Goal: Information Seeking & Learning: Learn about a topic

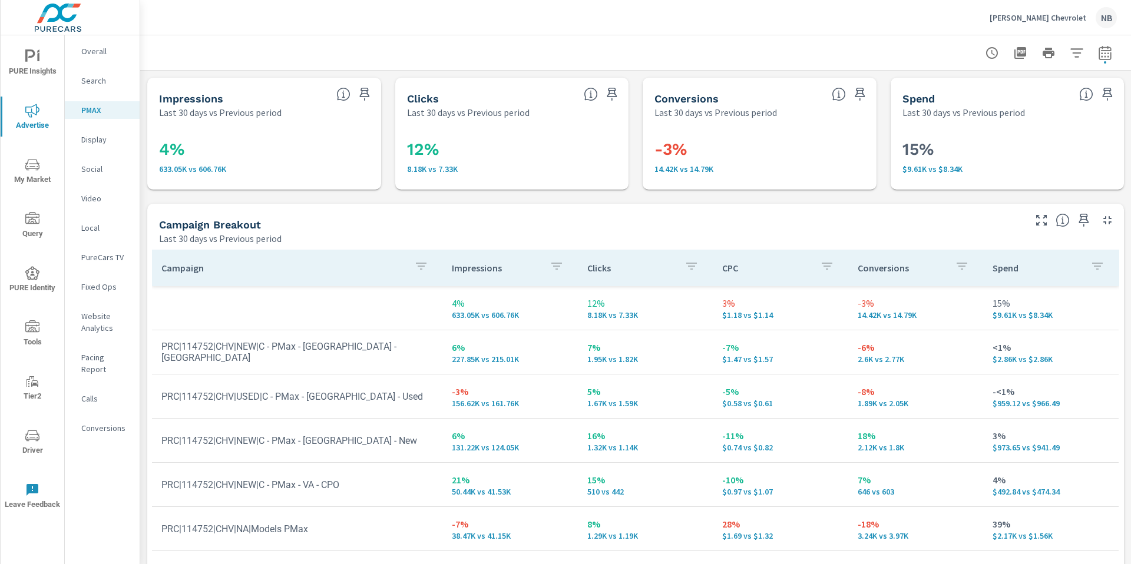
scroll to position [136, 0]
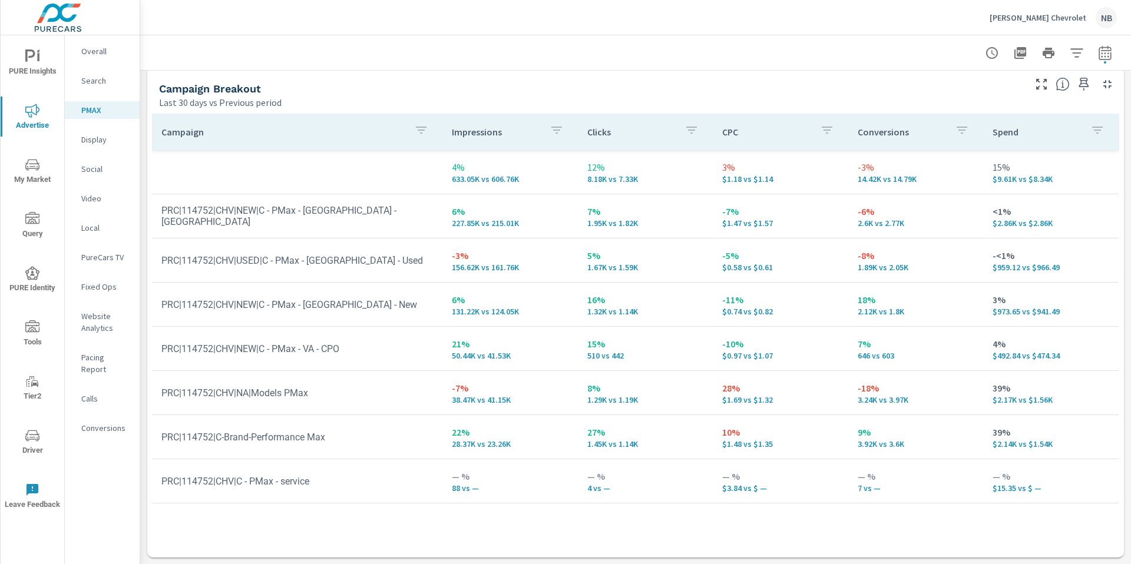
click at [37, 58] on icon "nav menu" at bounding box center [32, 56] width 14 height 14
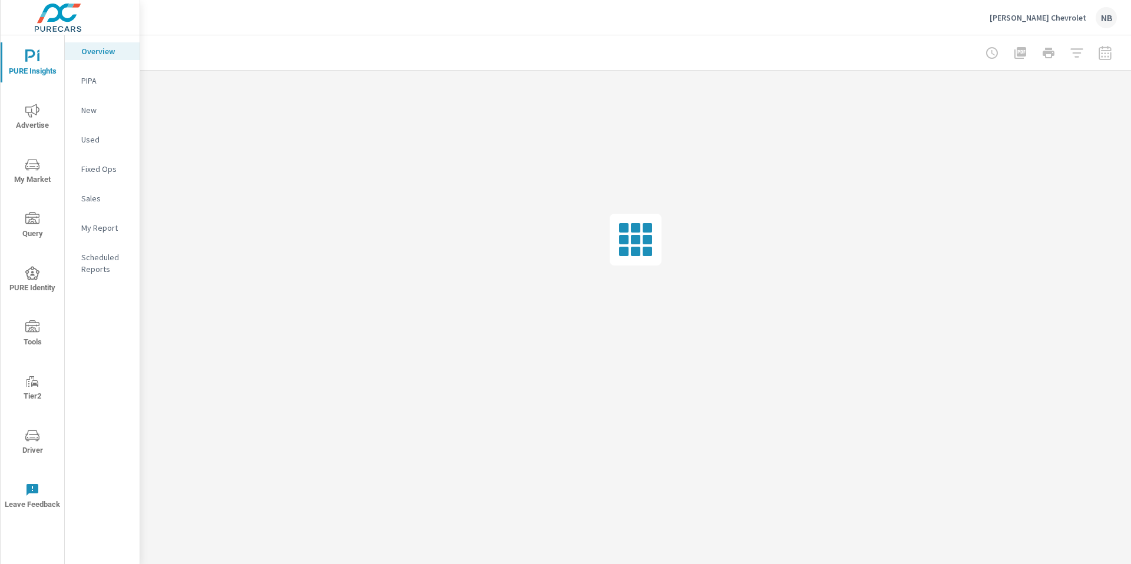
click at [96, 222] on p "My Report" at bounding box center [105, 228] width 49 height 12
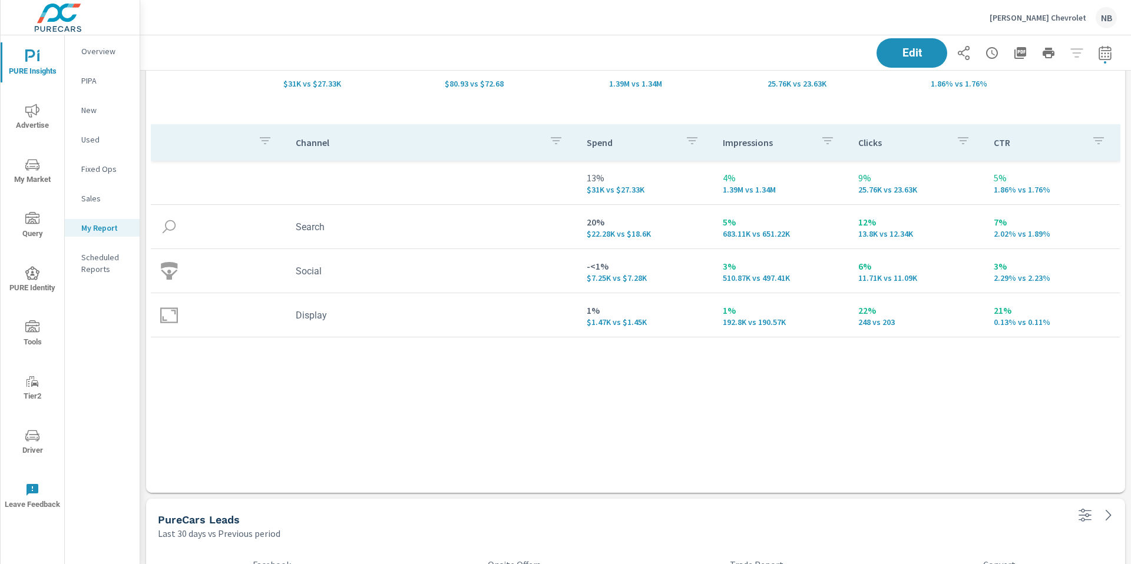
scroll to position [190, 0]
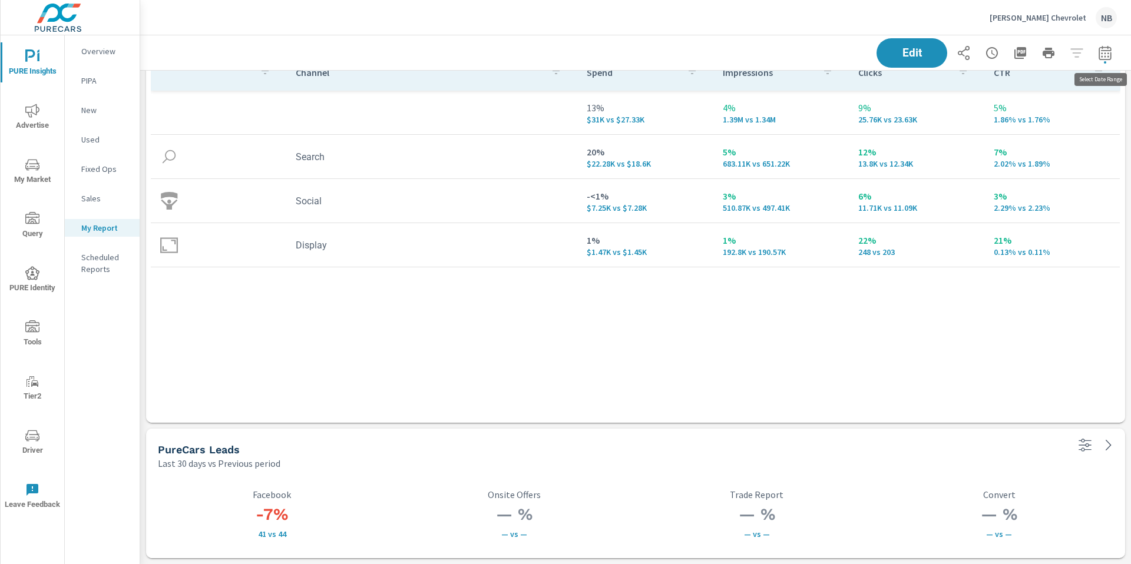
click at [1102, 60] on button "button" at bounding box center [1105, 53] width 24 height 24
select select "Last 30 days"
select select "Previous period"
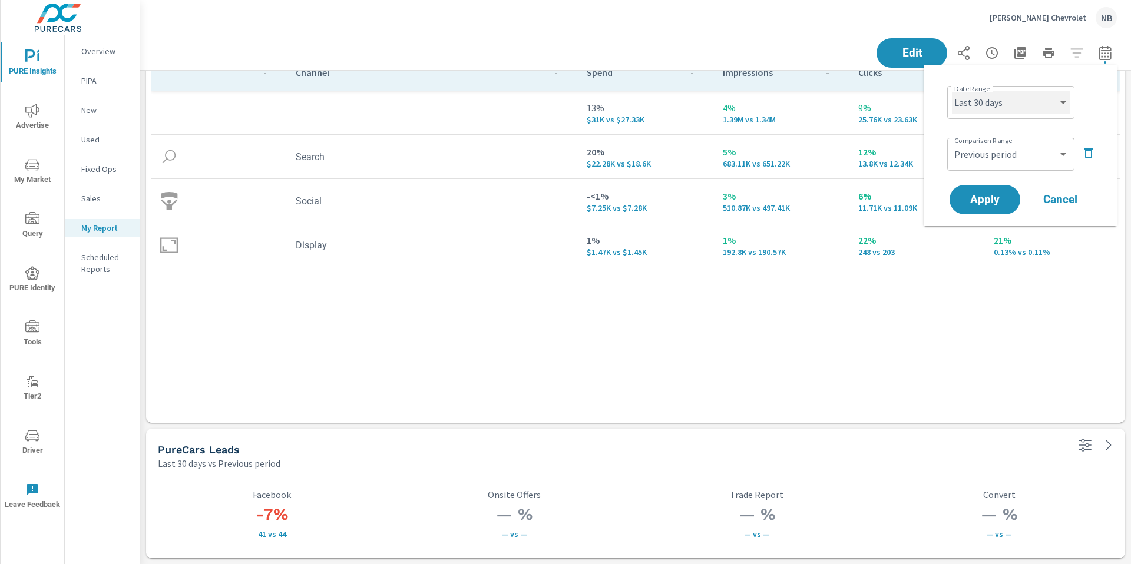
click at [1039, 100] on select "Custom [DATE] Last week Last 7 days Last 14 days Last 30 days Last 45 days Last…" at bounding box center [1011, 103] width 118 height 24
select select "Month to date"
click at [1018, 159] on select "Custom Previous period Previous month Previous year" at bounding box center [1011, 155] width 118 height 24
select select "Previous month"
drag, startPoint x: 1018, startPoint y: 159, endPoint x: 1003, endPoint y: 194, distance: 38.3
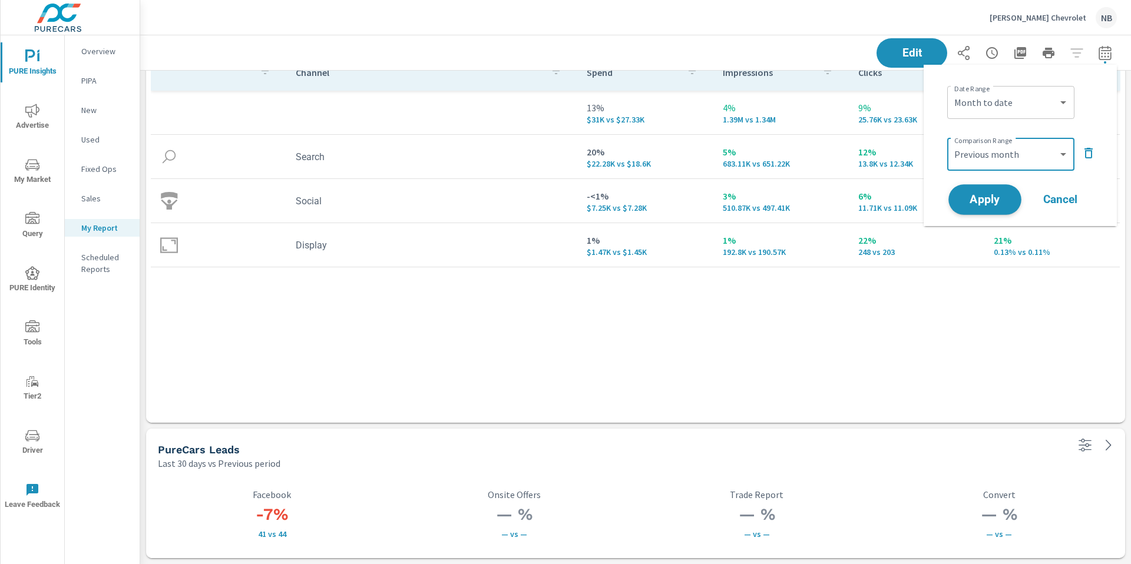
click at [1003, 194] on span "Apply" at bounding box center [985, 199] width 48 height 11
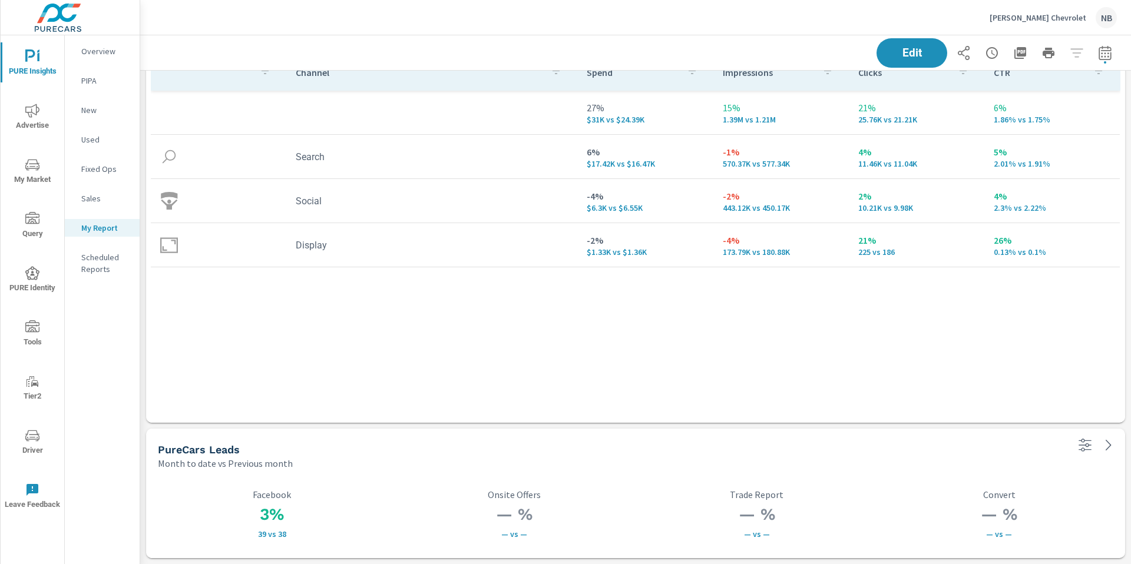
click at [1106, 57] on icon "button" at bounding box center [1105, 53] width 14 height 14
select select "Month to date"
select select "Previous month"
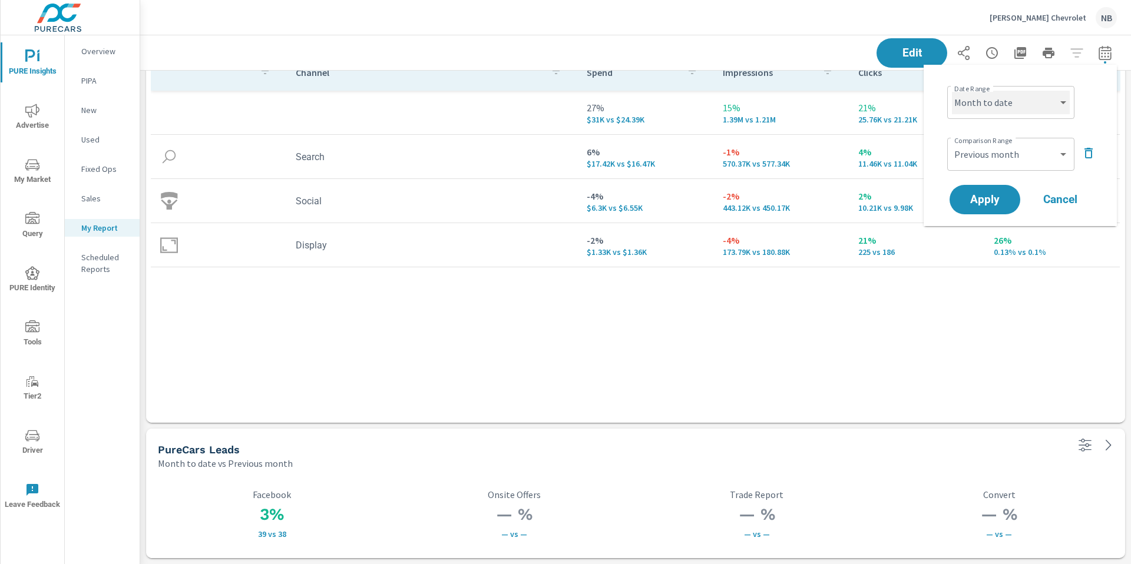
click at [1045, 103] on select "Custom [DATE] Last week Last 7 days Last 14 days Last 30 days Last 45 days Last…" at bounding box center [1011, 103] width 118 height 24
select select "custom"
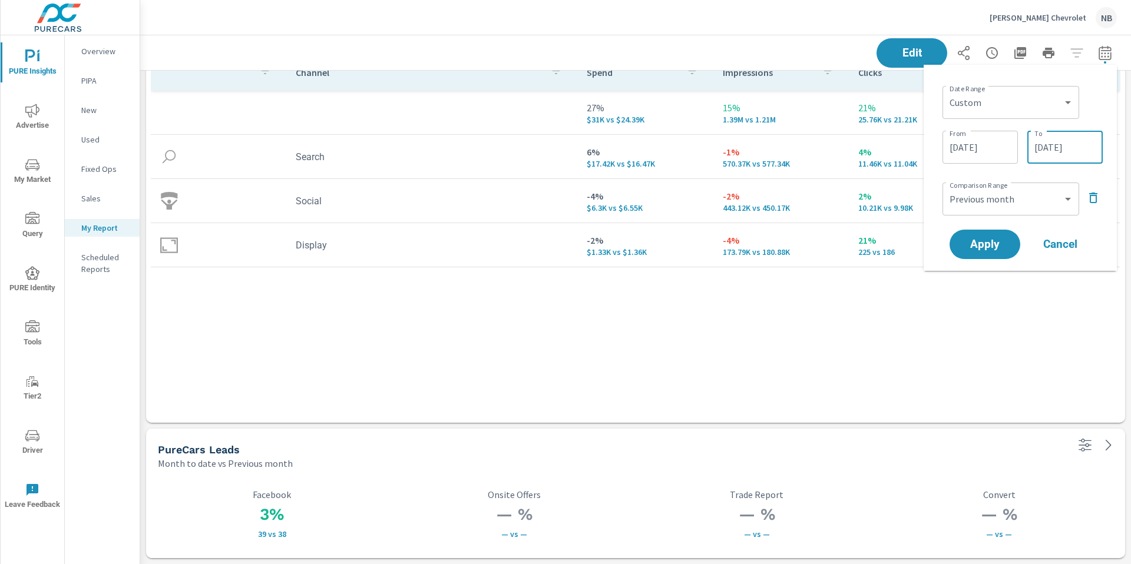
click at [1067, 151] on input "[DATE]" at bounding box center [1065, 147] width 66 height 24
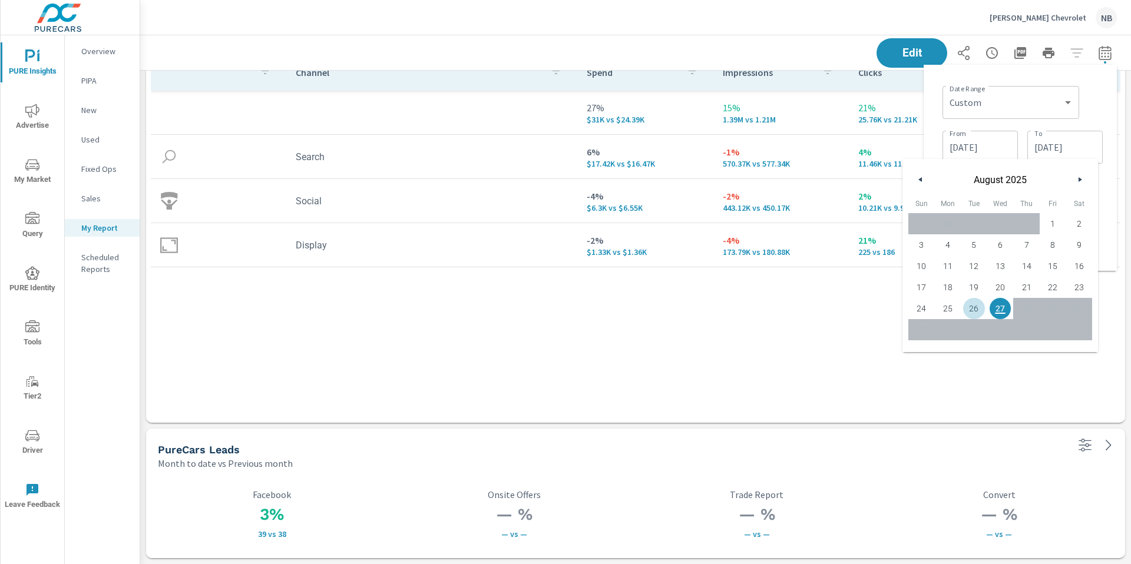
click at [978, 307] on span "26" at bounding box center [974, 308] width 27 height 15
type input "[DATE]"
click at [1094, 113] on div "Date Range Custom [DATE] Last week Last 7 days Last 14 days Last 30 days Last 4…" at bounding box center [1023, 101] width 160 height 40
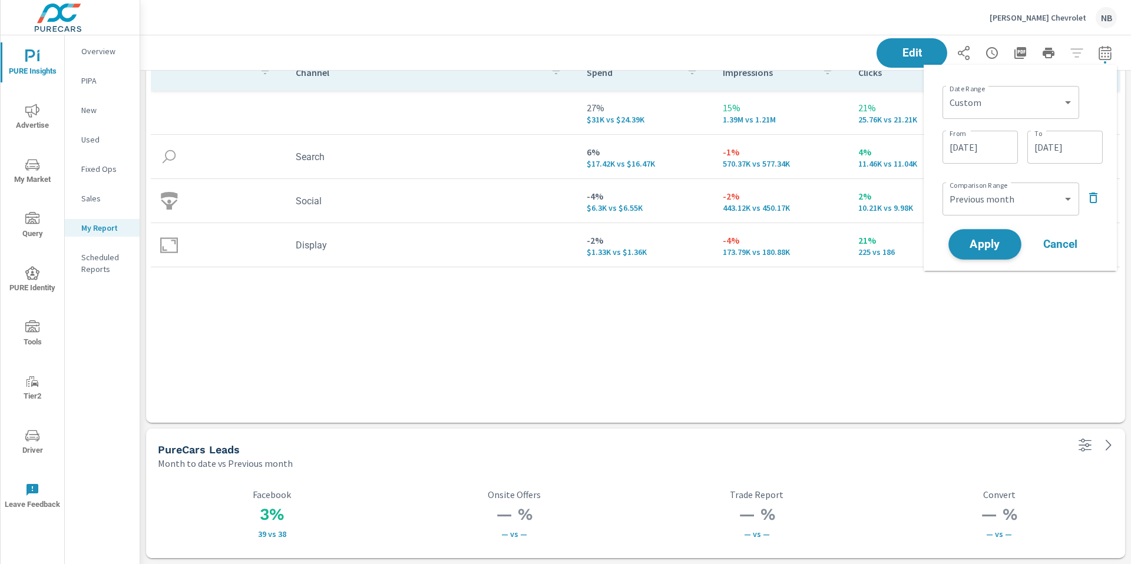
click at [992, 240] on span "Apply" at bounding box center [985, 244] width 48 height 11
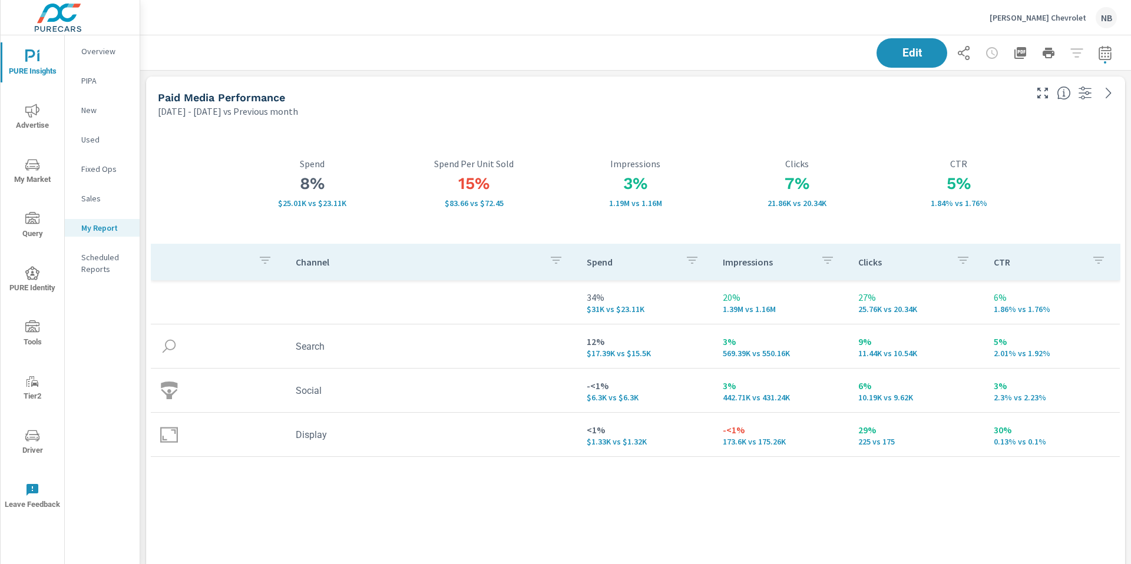
scroll to position [684, 991]
click at [87, 55] on p "Overview" at bounding box center [105, 51] width 49 height 12
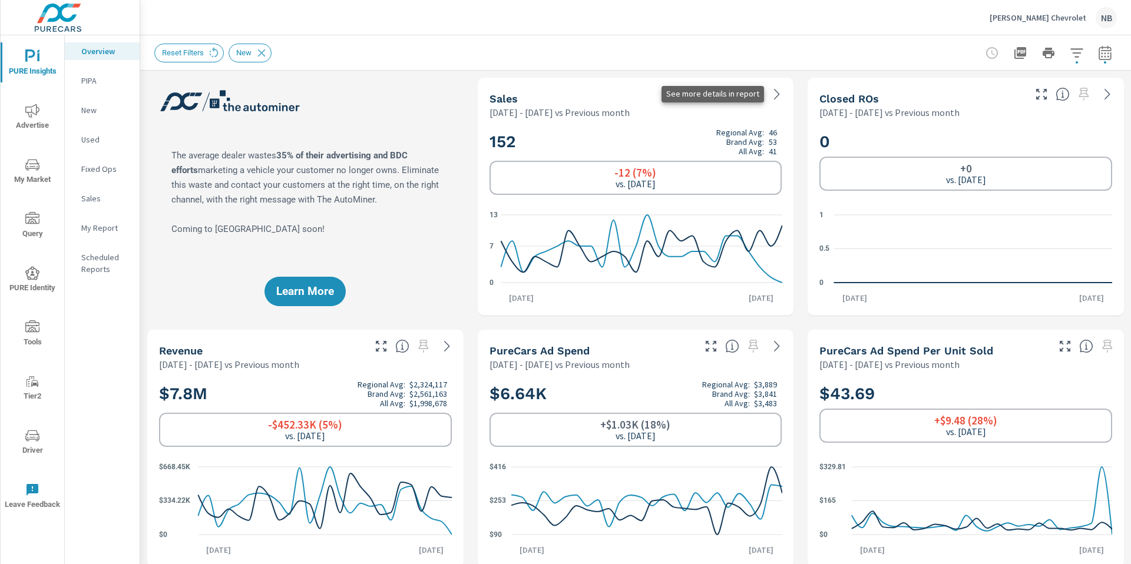
click at [776, 98] on icon at bounding box center [776, 94] width 5 height 11
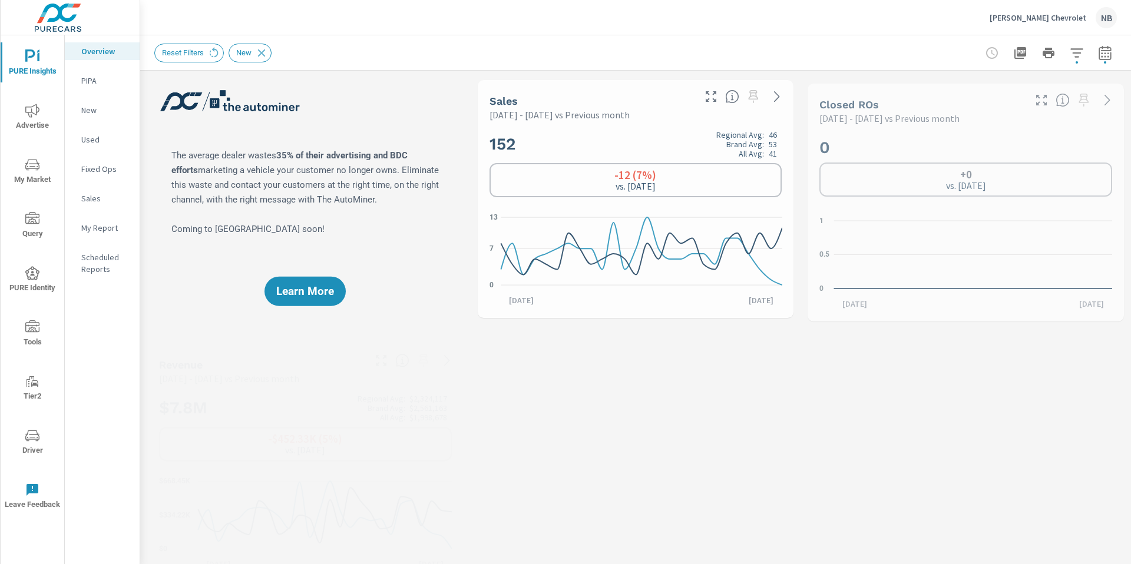
scroll to position [1, 0]
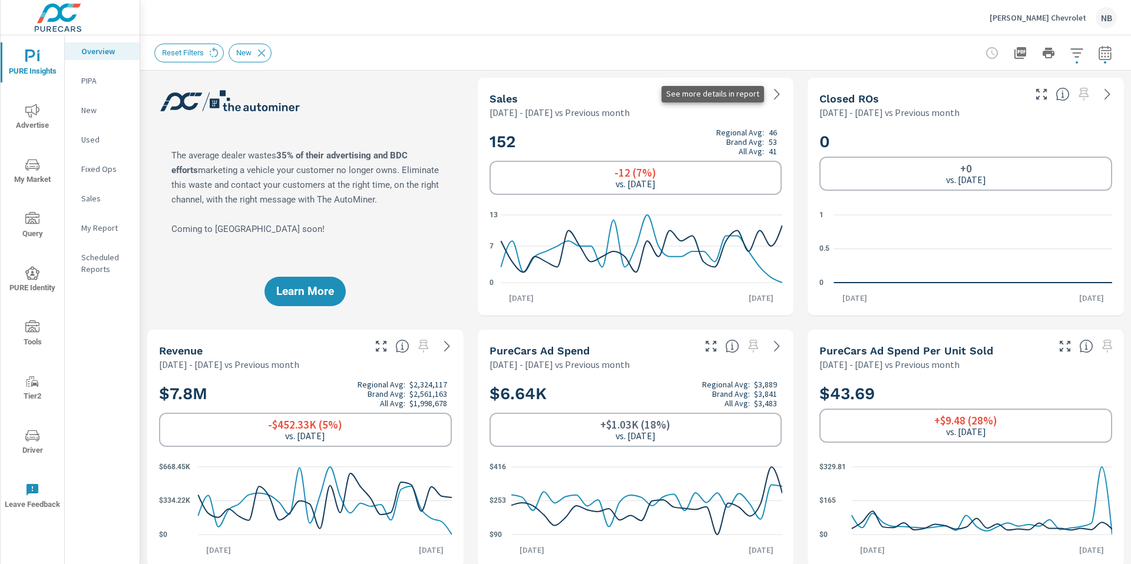
click at [778, 98] on icon at bounding box center [777, 94] width 14 height 14
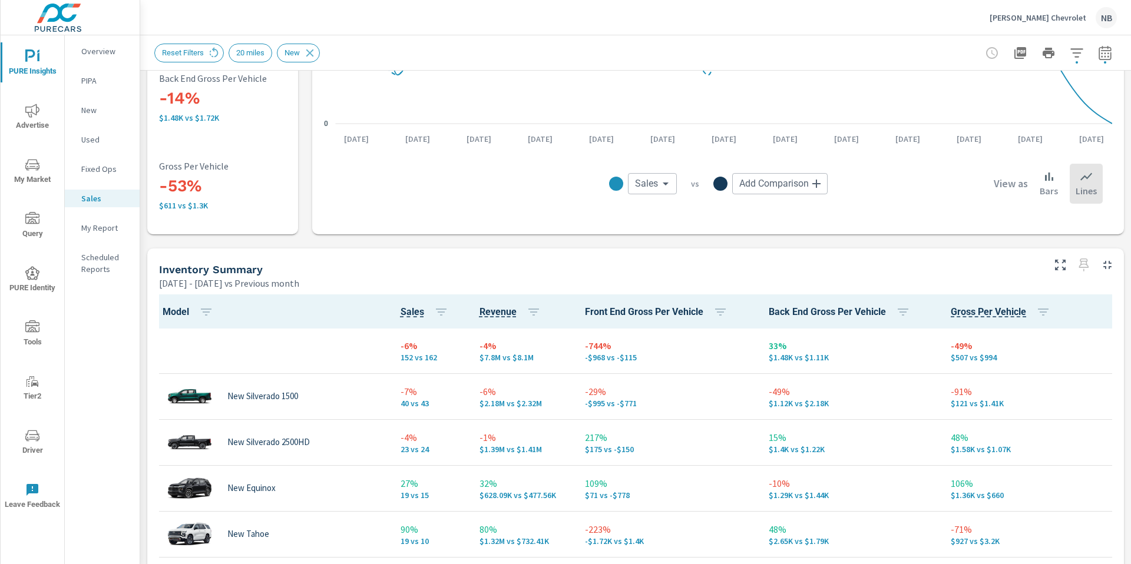
scroll to position [392, 0]
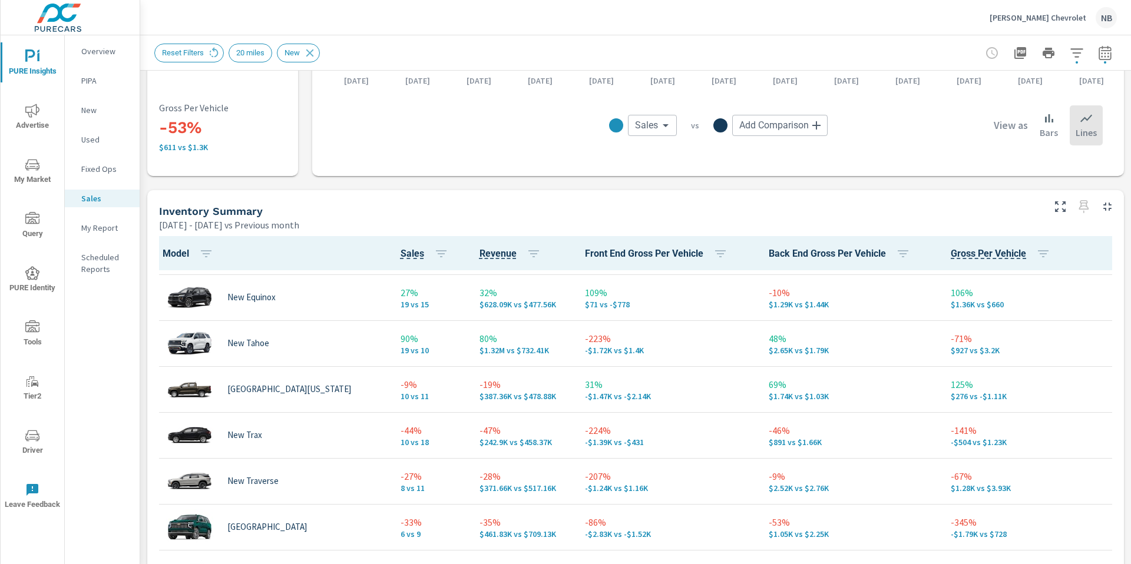
scroll to position [15, 0]
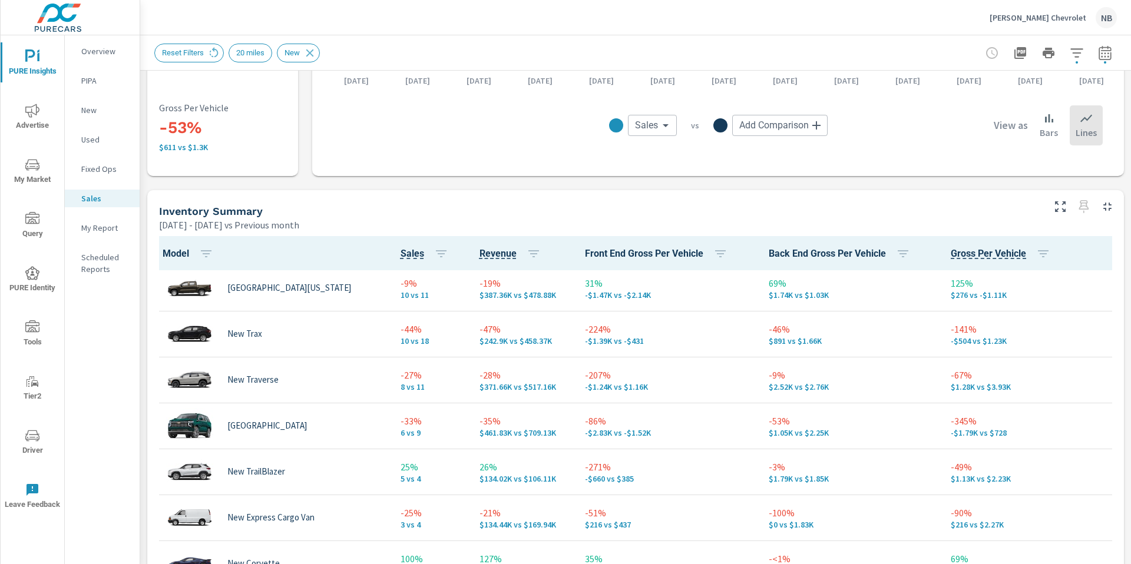
scroll to position [232, 0]
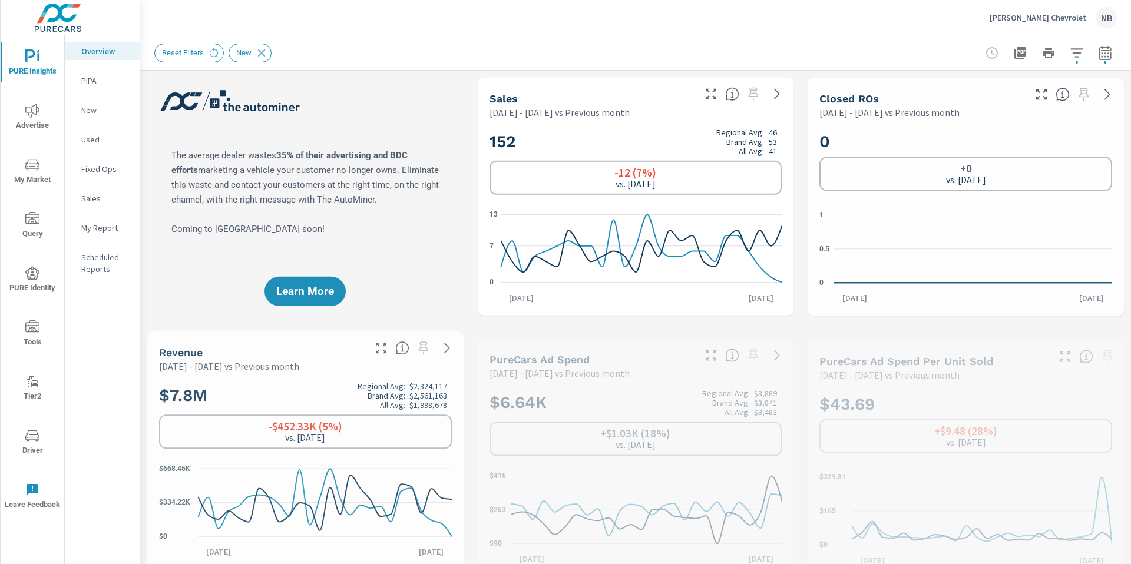
scroll to position [1, 0]
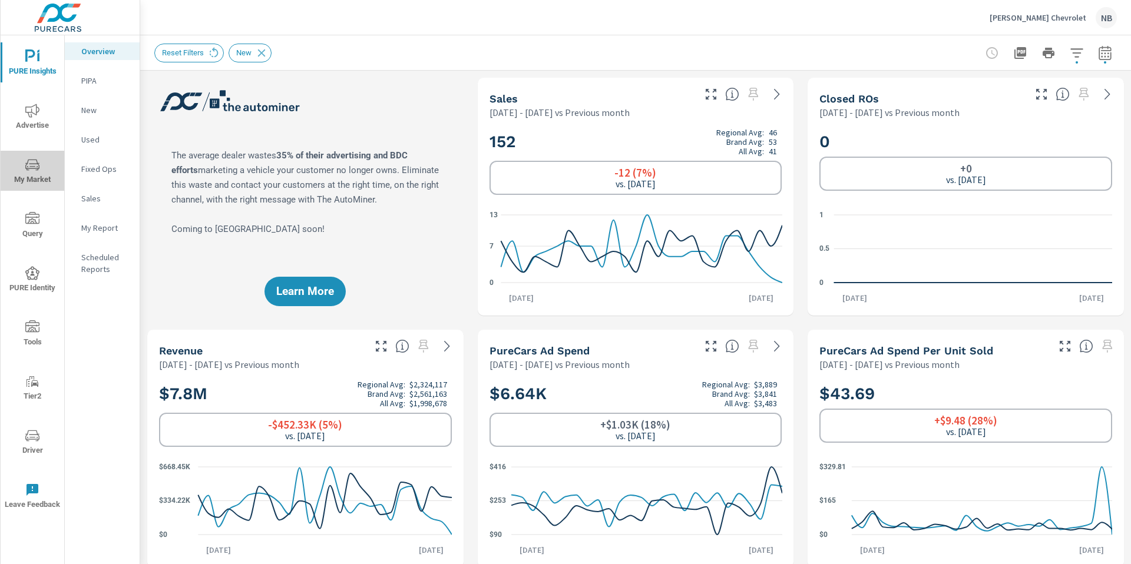
click at [35, 170] on icon "nav menu" at bounding box center [32, 164] width 14 height 11
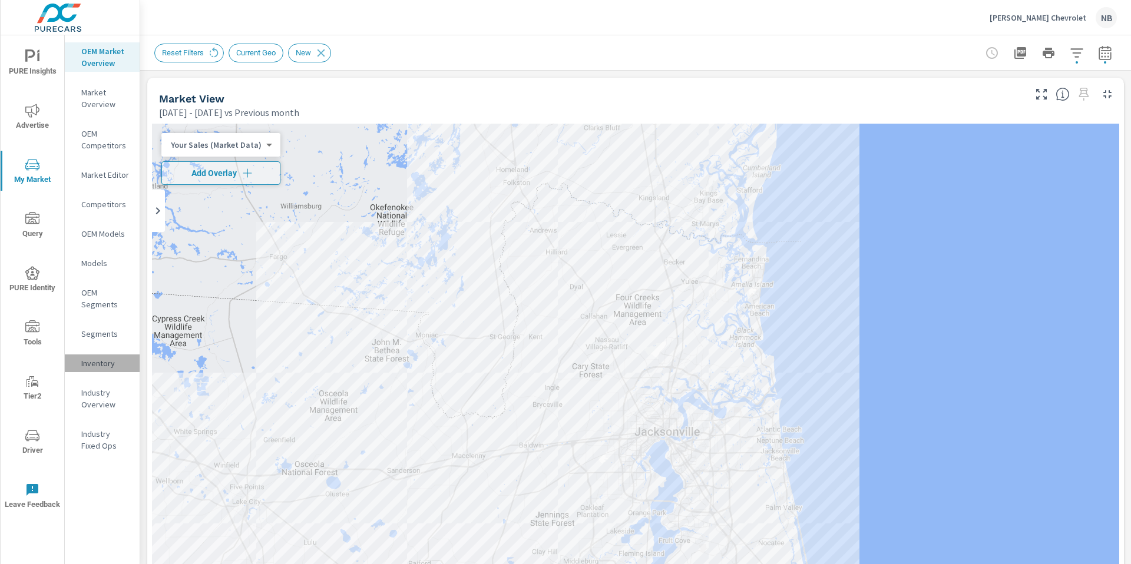
click at [116, 369] on div "Inventory" at bounding box center [102, 364] width 75 height 18
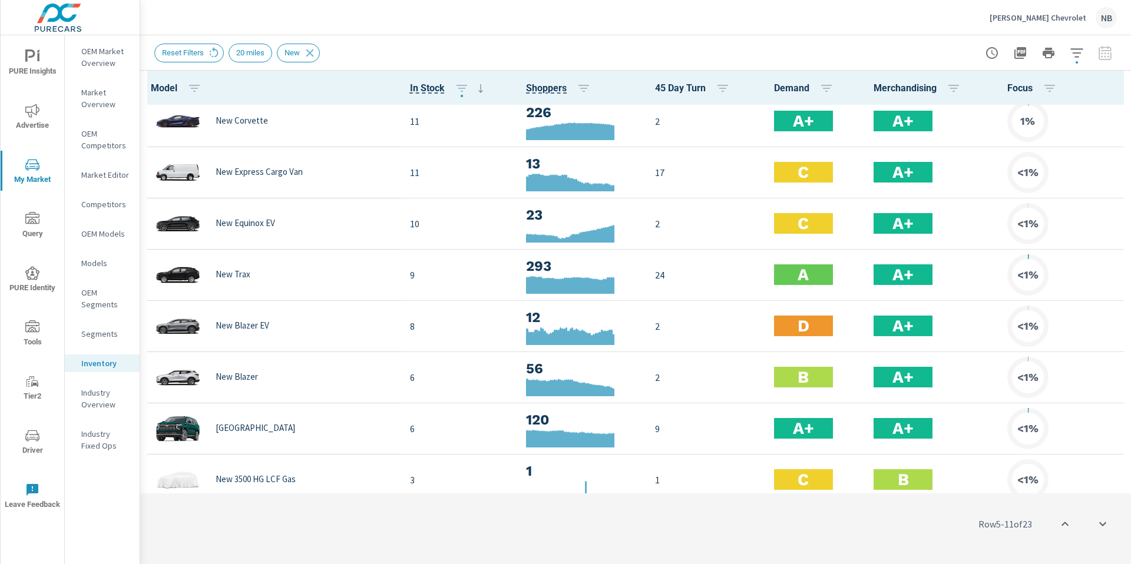
scroll to position [623, 0]
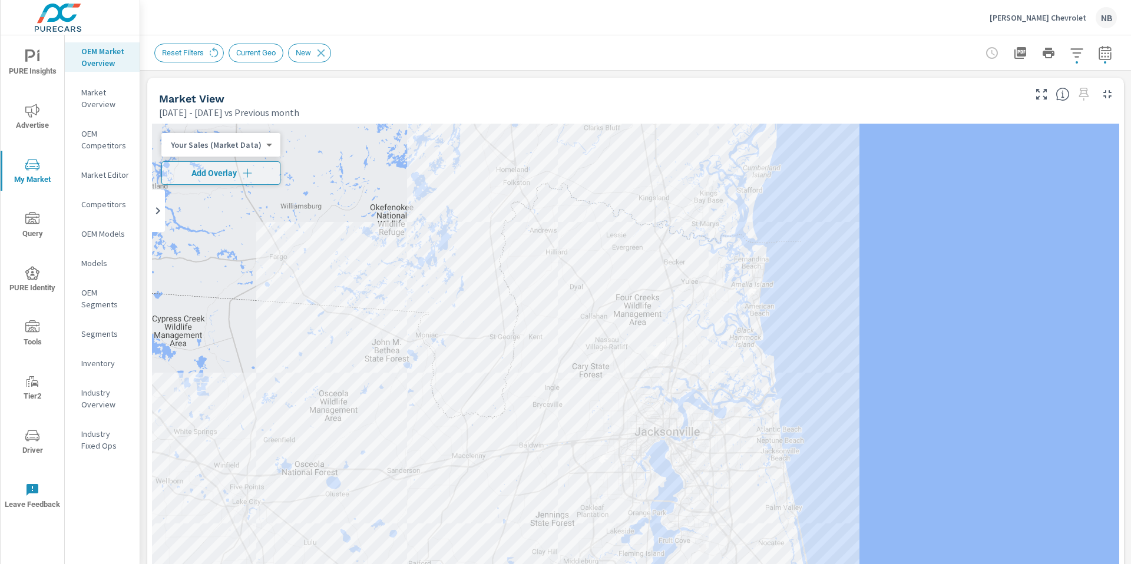
click at [28, 48] on button "PURE Insights" at bounding box center [33, 62] width 64 height 40
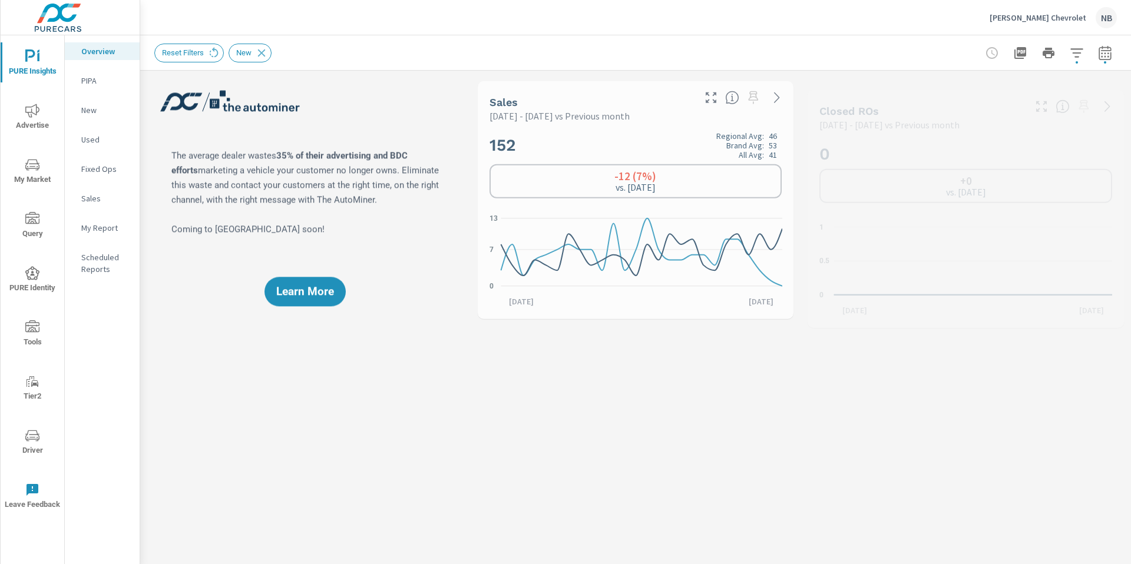
scroll to position [1, 0]
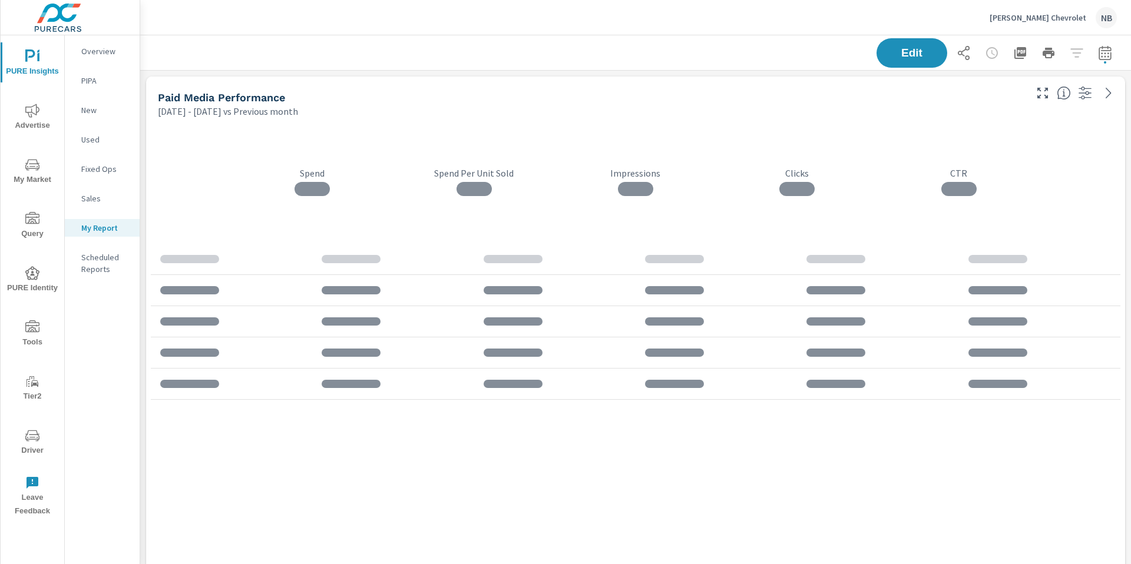
scroll to position [684, 991]
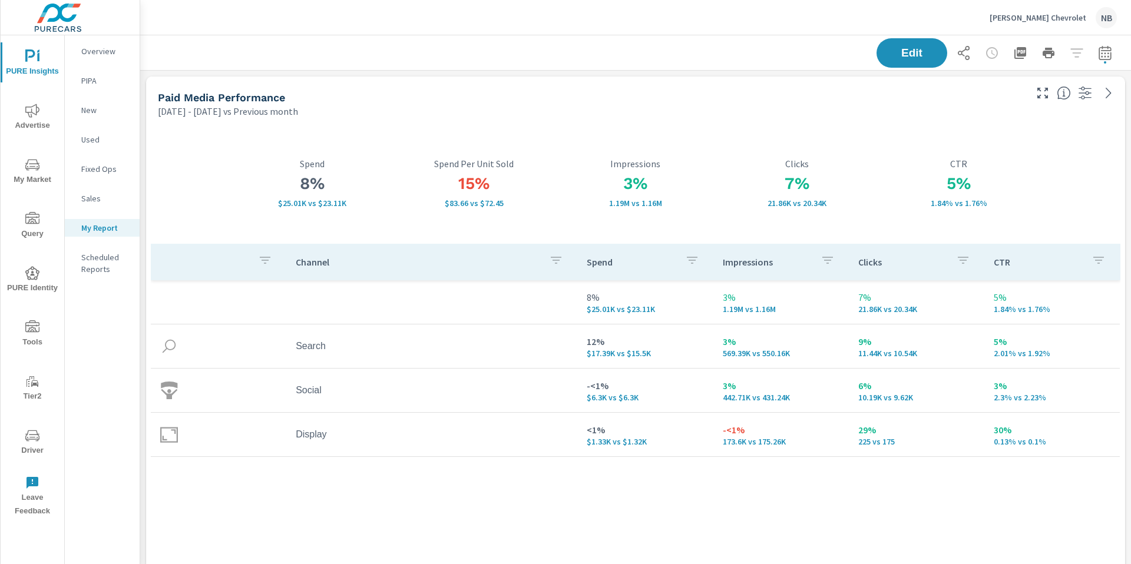
click at [1046, 24] on div "Nimnicht Chevrolet NB" at bounding box center [1053, 17] width 127 height 21
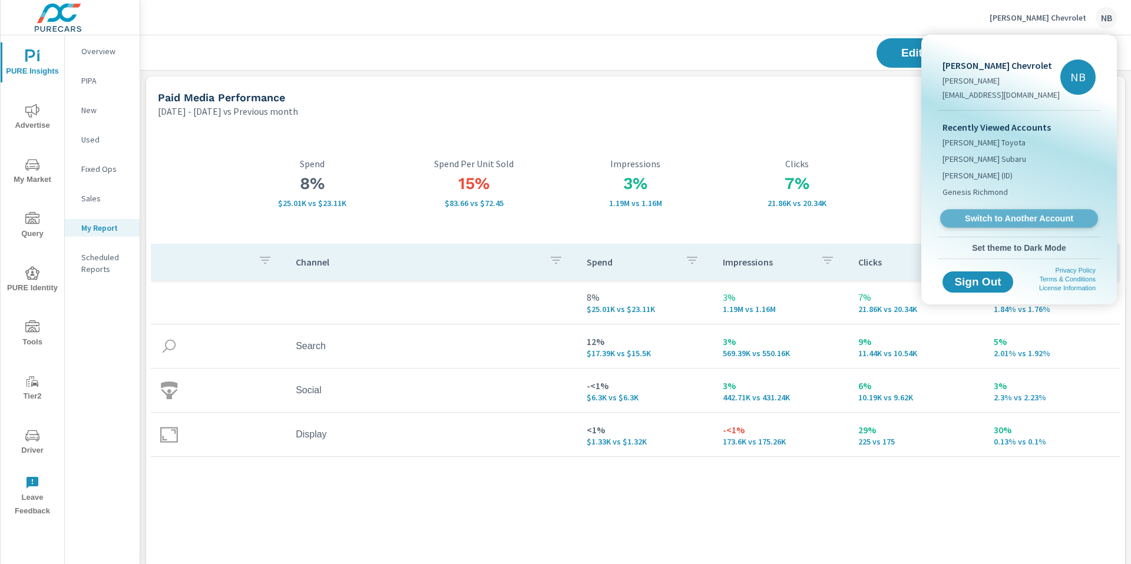
click at [1001, 214] on span "Switch to Another Account" at bounding box center [1019, 218] width 144 height 11
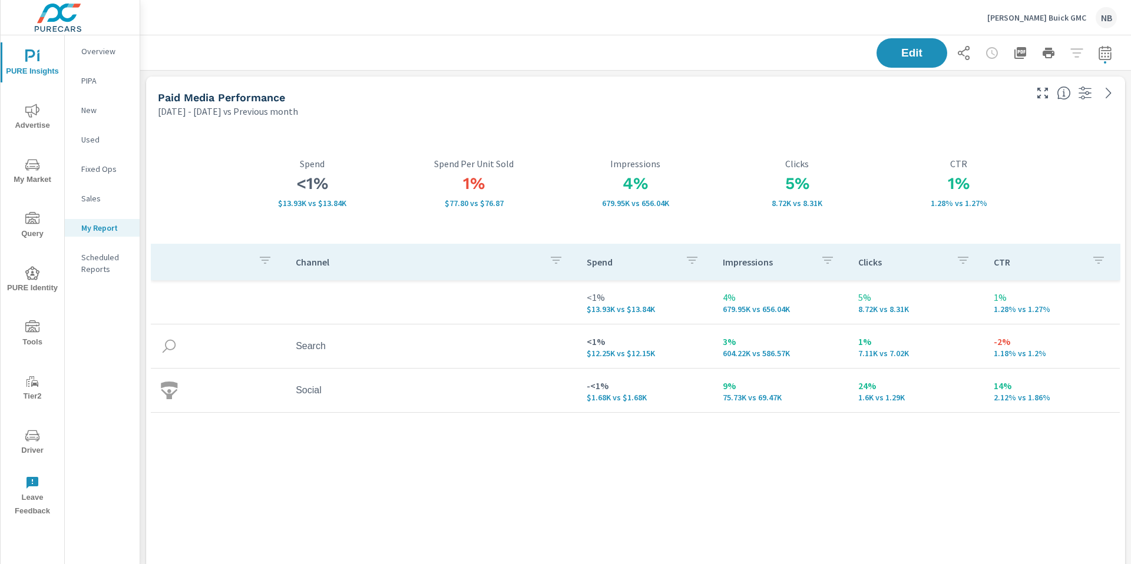
scroll to position [68, 0]
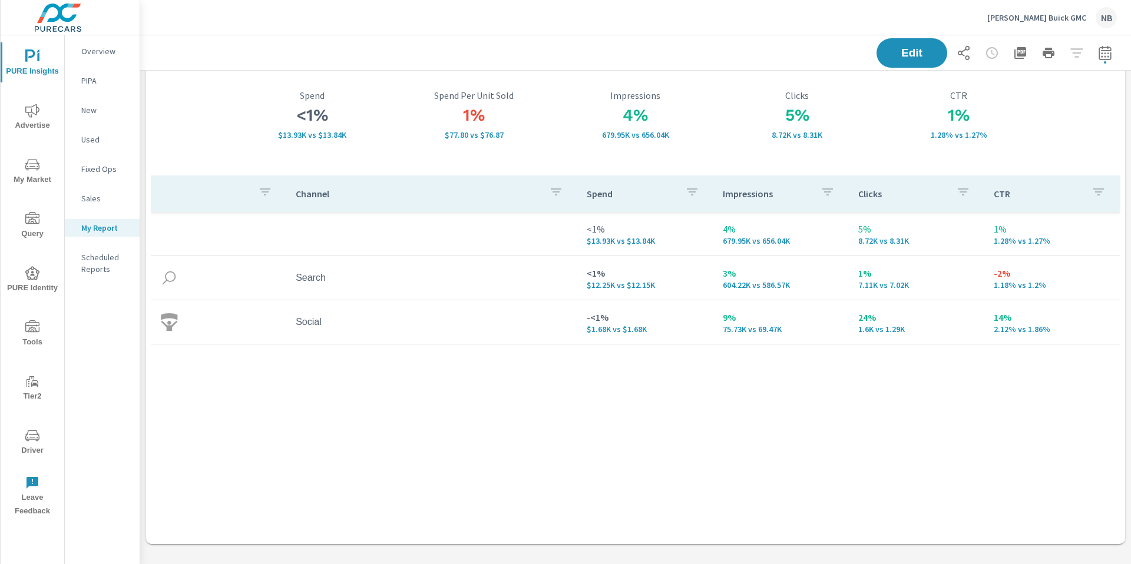
click at [31, 333] on icon "nav menu" at bounding box center [32, 327] width 14 height 14
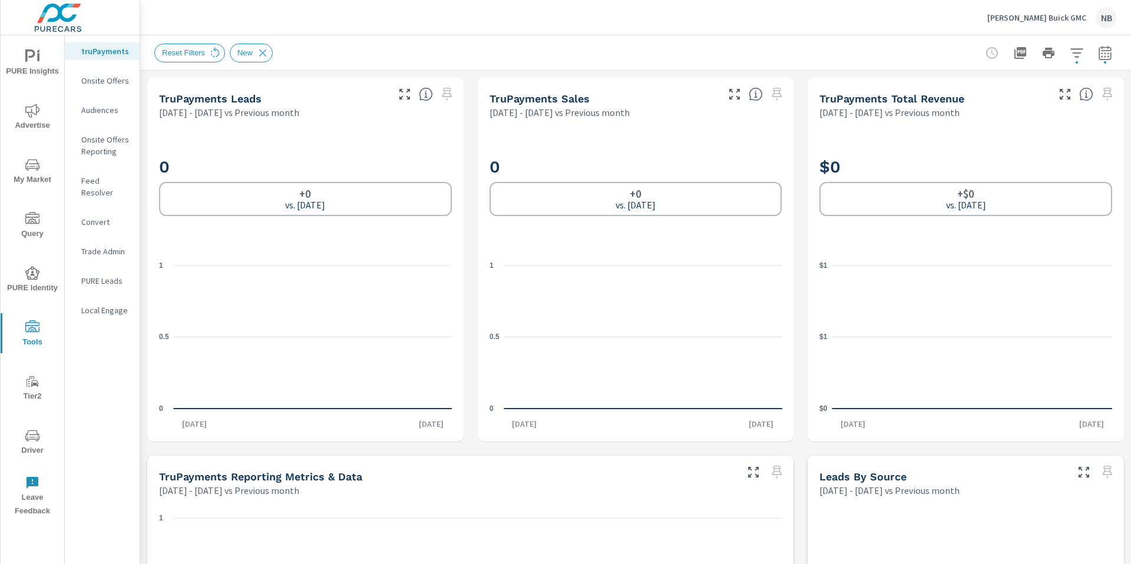
click at [34, 121] on span "Advertise" at bounding box center [32, 118] width 57 height 29
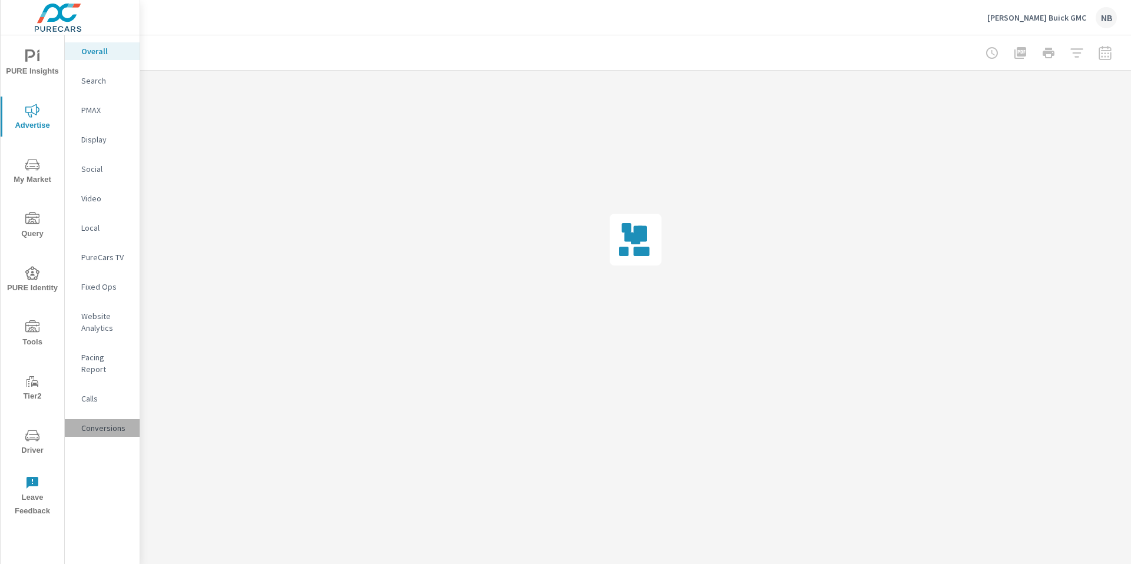
click at [105, 422] on p "Conversions" at bounding box center [105, 428] width 49 height 12
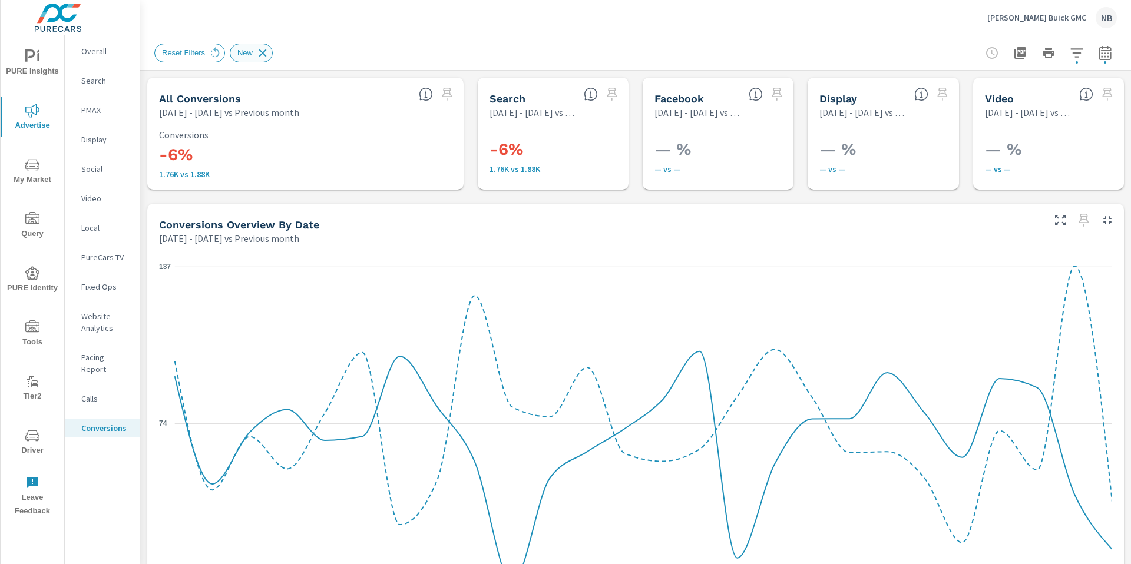
click at [263, 52] on icon at bounding box center [263, 53] width 8 height 8
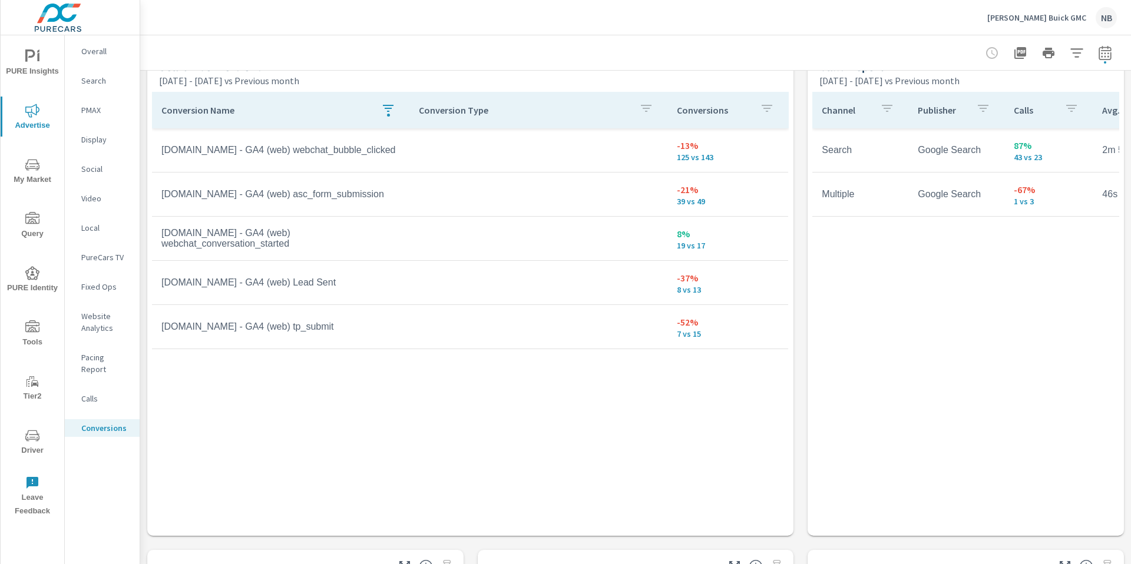
scroll to position [644, 0]
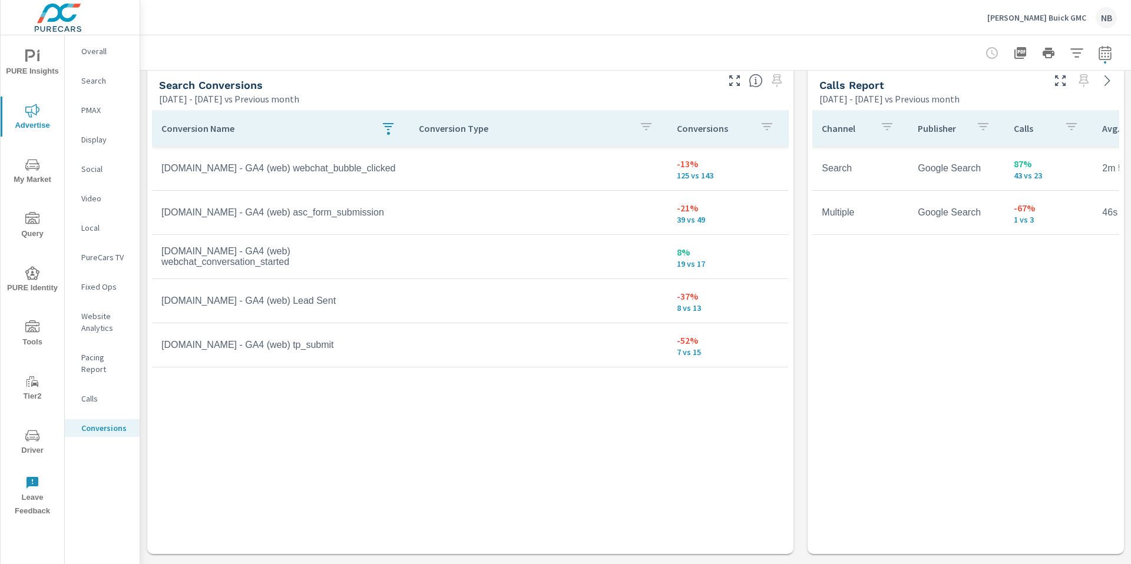
click at [19, 65] on span "PURE Insights" at bounding box center [32, 63] width 57 height 29
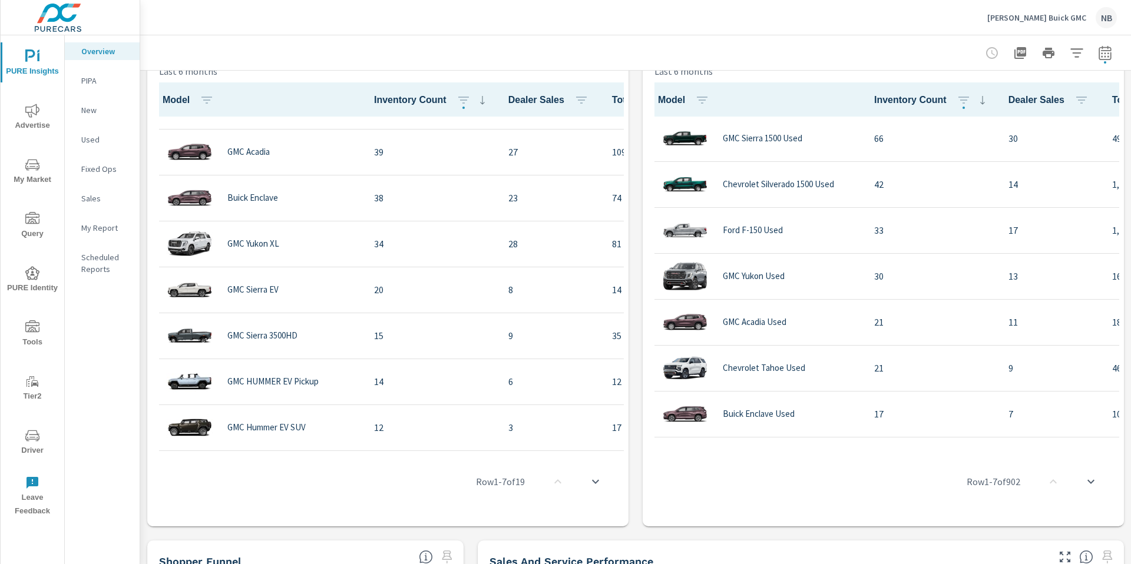
scroll to position [538, 0]
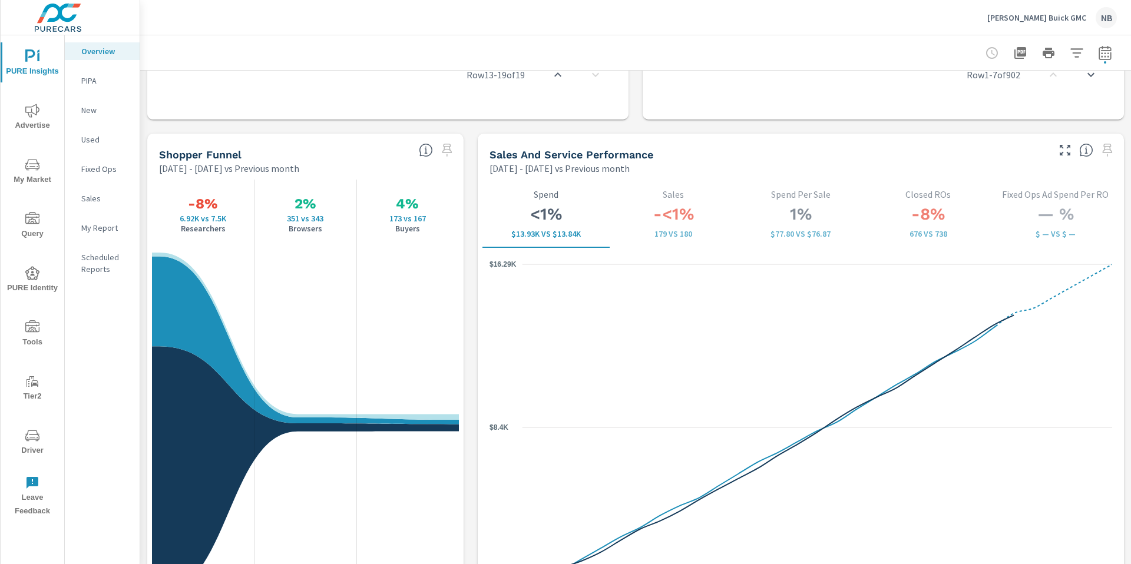
scroll to position [1485, 0]
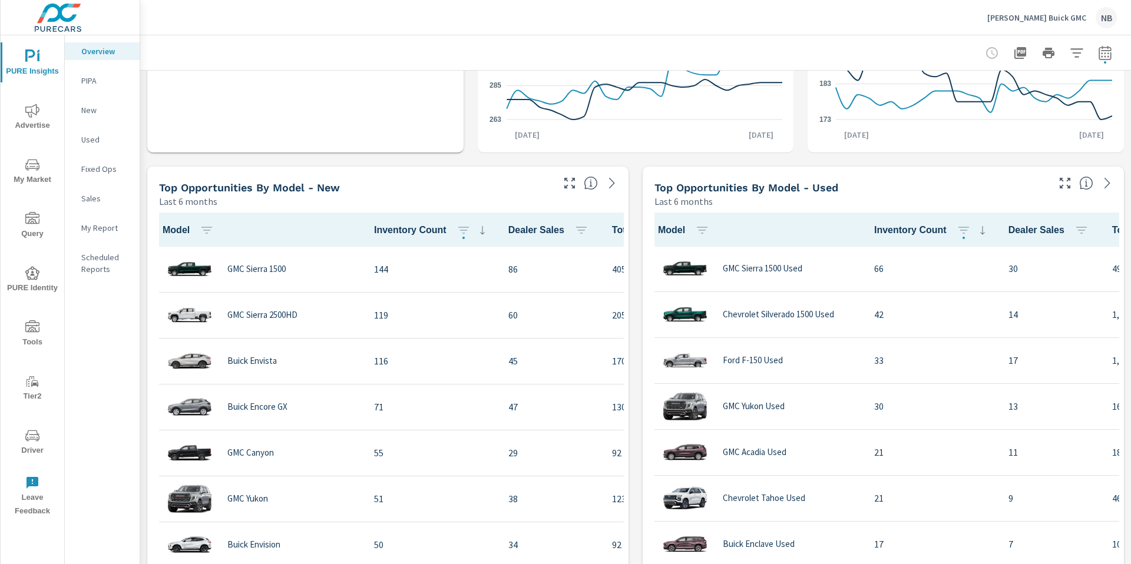
scroll to position [427, 0]
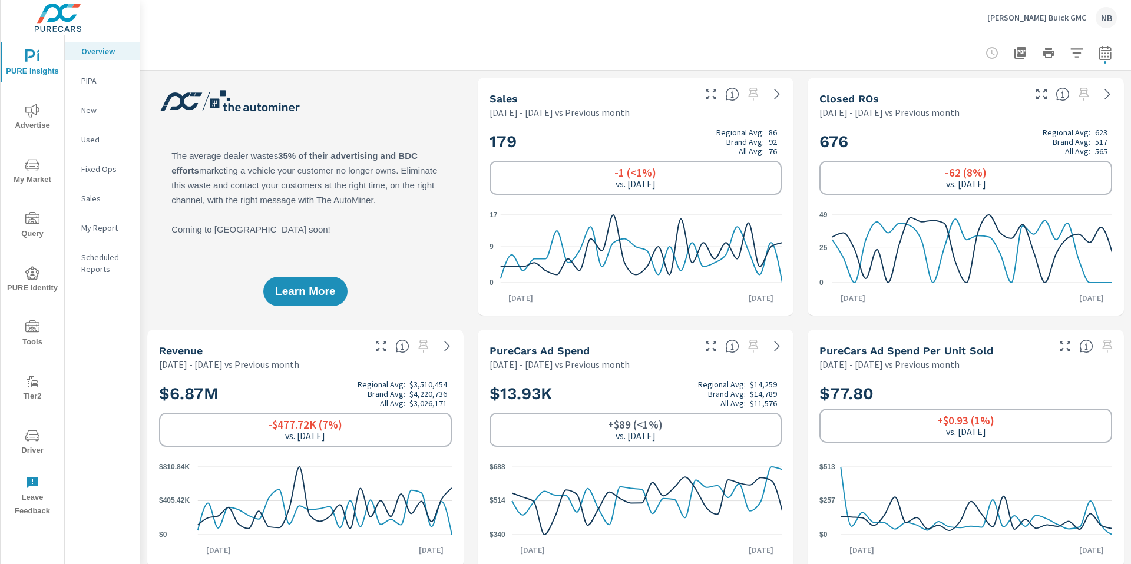
click at [1080, 55] on icon "button" at bounding box center [1077, 53] width 14 height 14
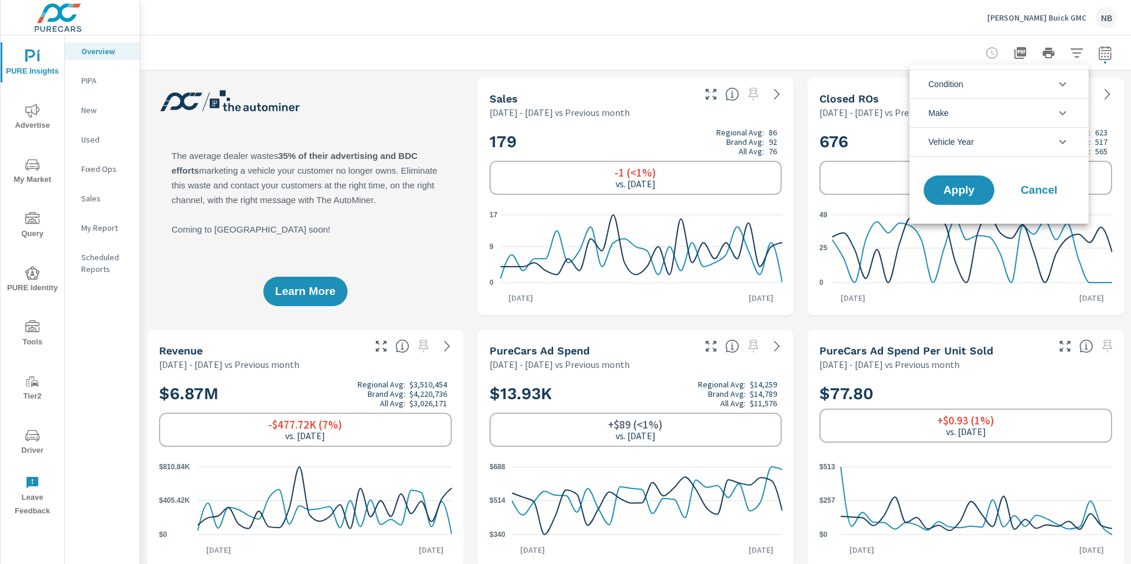
scroll to position [18, 0]
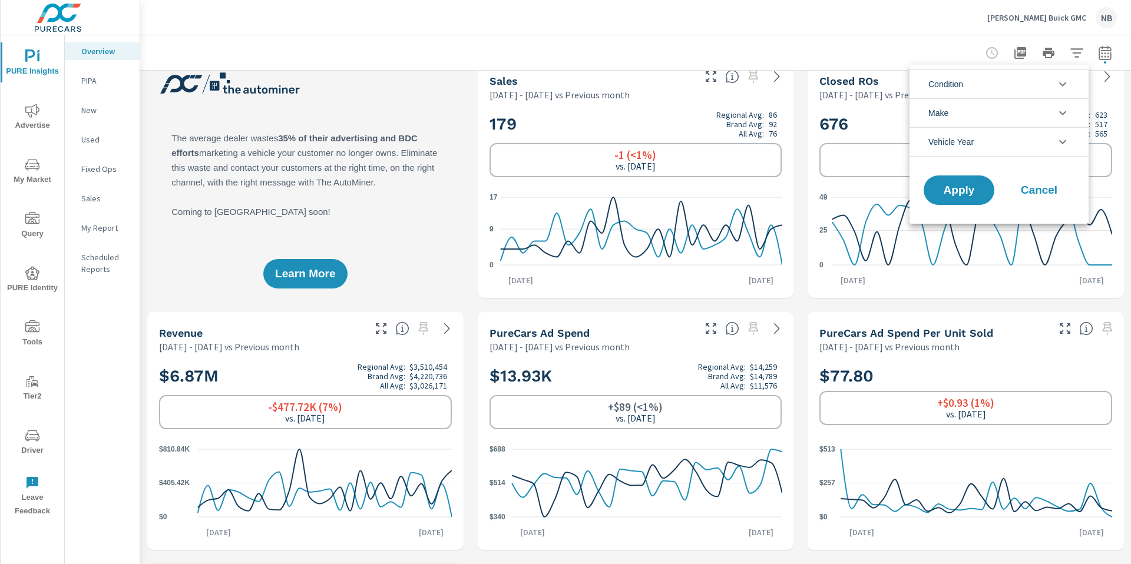
click at [982, 84] on li "Condition" at bounding box center [999, 84] width 179 height 29
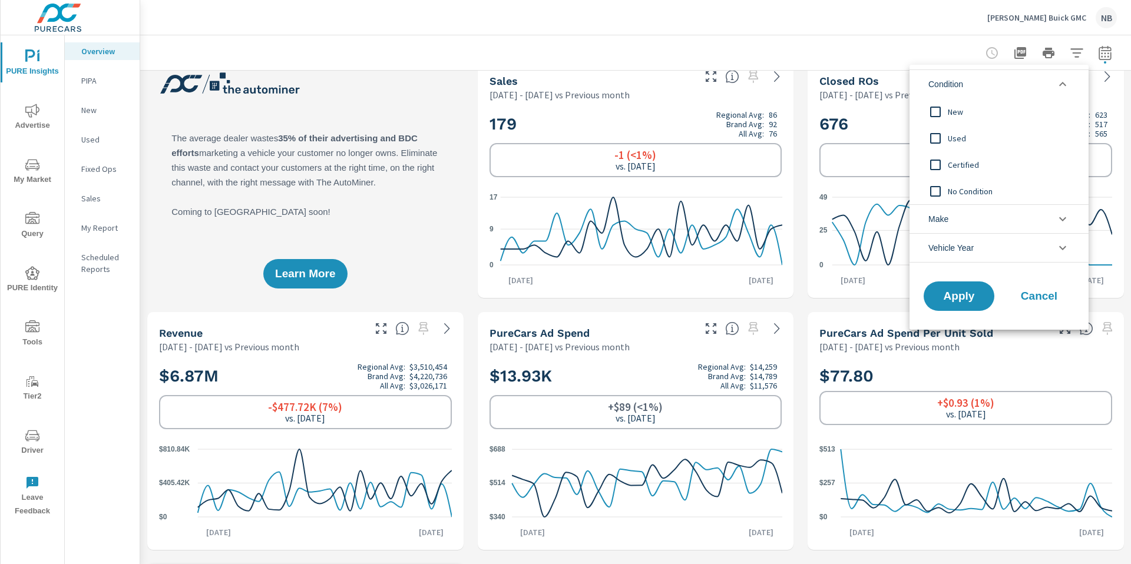
click at [945, 113] on input "filter options" at bounding box center [935, 112] width 25 height 25
click at [968, 291] on span "Apply" at bounding box center [959, 296] width 48 height 11
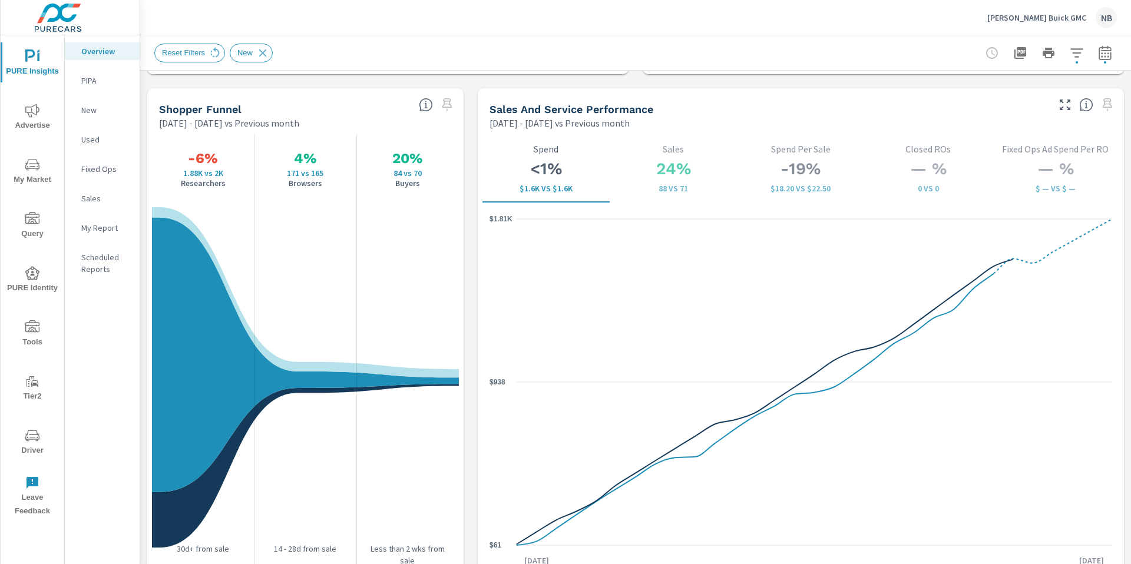
scroll to position [1504, 0]
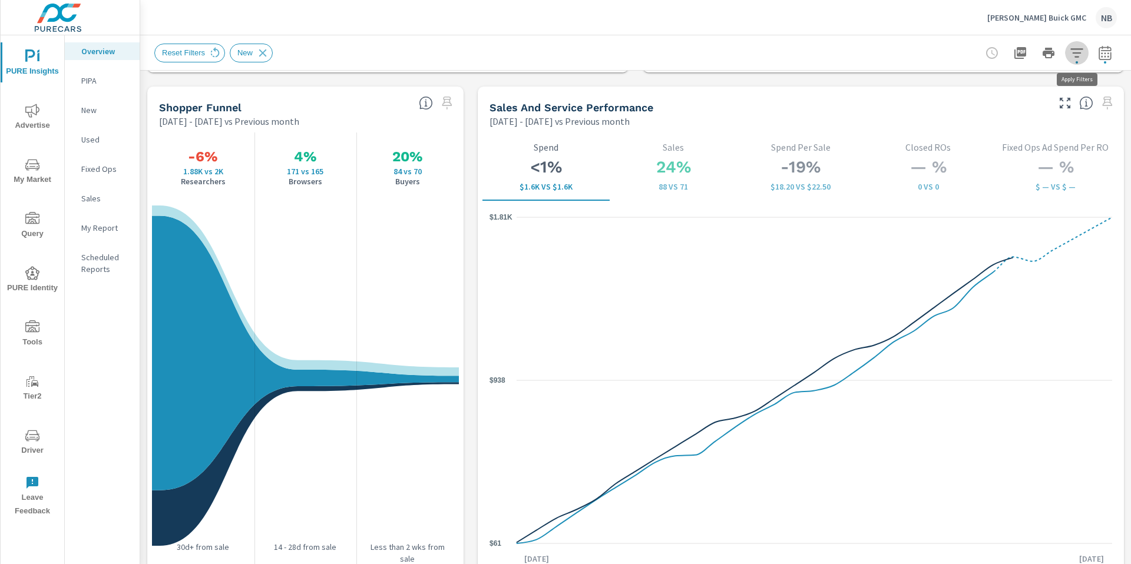
click at [1075, 57] on icon "button" at bounding box center [1076, 52] width 12 height 9
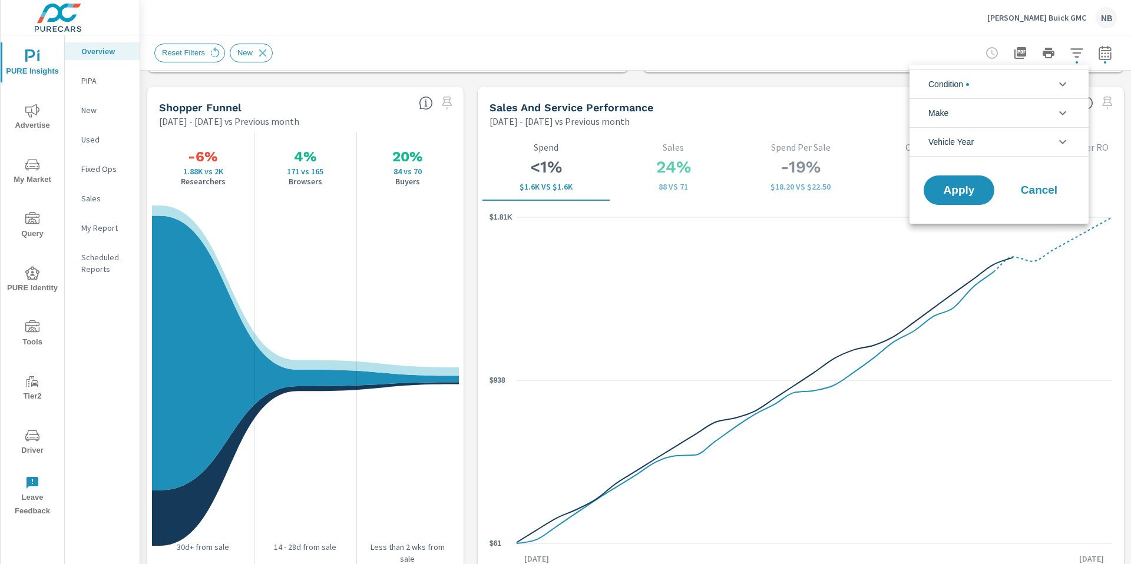
click at [982, 84] on li "Condition" at bounding box center [999, 84] width 179 height 29
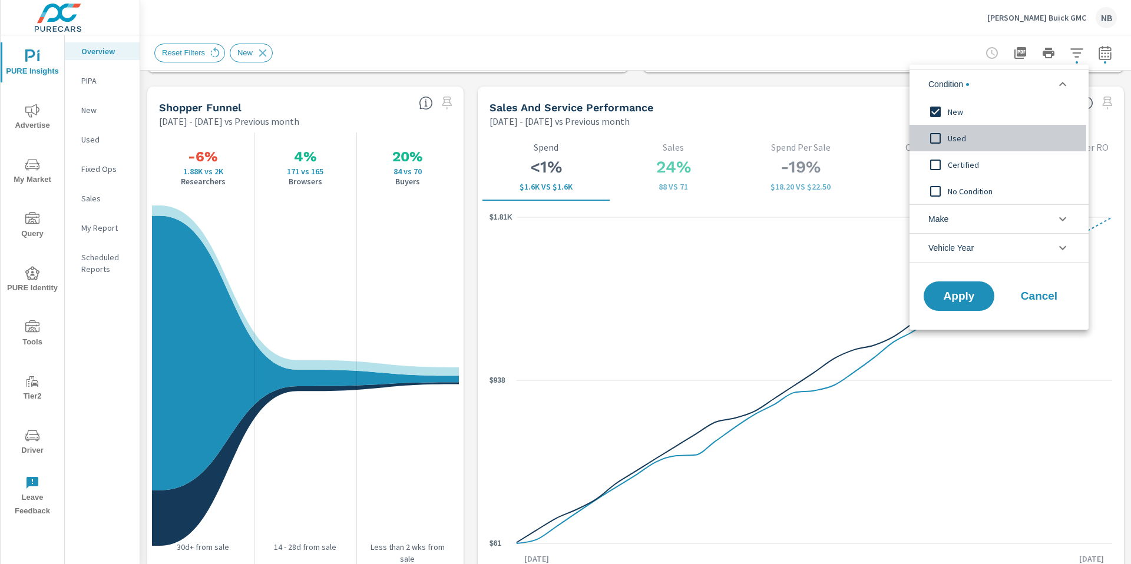
drag, startPoint x: 954, startPoint y: 143, endPoint x: 954, endPoint y: 130, distance: 13.0
click at [953, 140] on span "Used" at bounding box center [1012, 138] width 129 height 14
click at [955, 108] on span "New" at bounding box center [1012, 112] width 129 height 14
click at [955, 291] on span "Apply" at bounding box center [959, 296] width 48 height 11
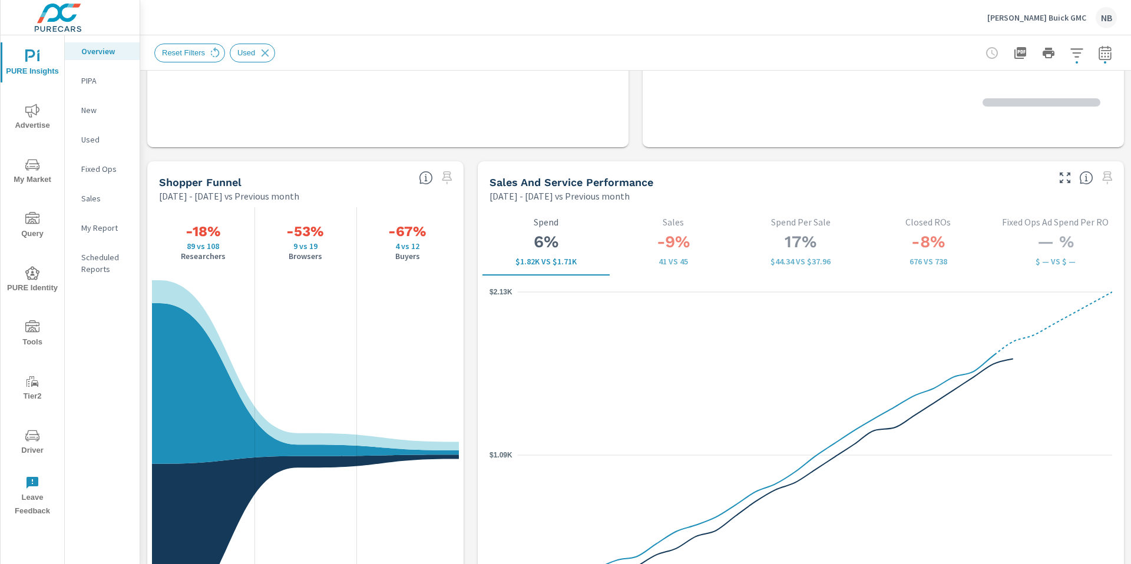
scroll to position [1, 0]
click at [1072, 59] on icon "button" at bounding box center [1077, 53] width 14 height 14
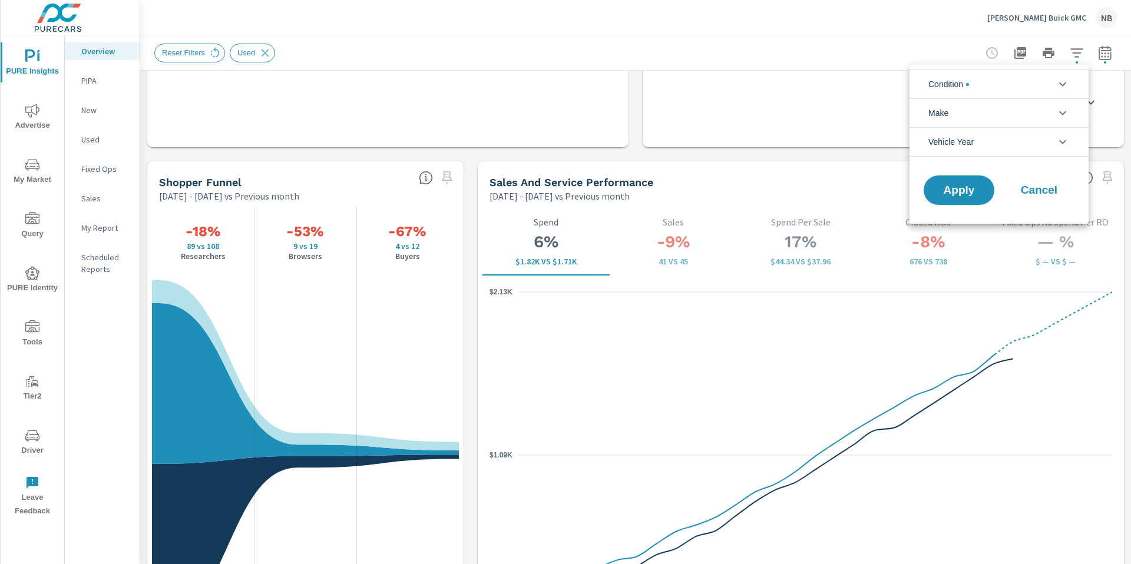
scroll to position [27, 0]
click at [978, 90] on li "Condition" at bounding box center [999, 84] width 179 height 29
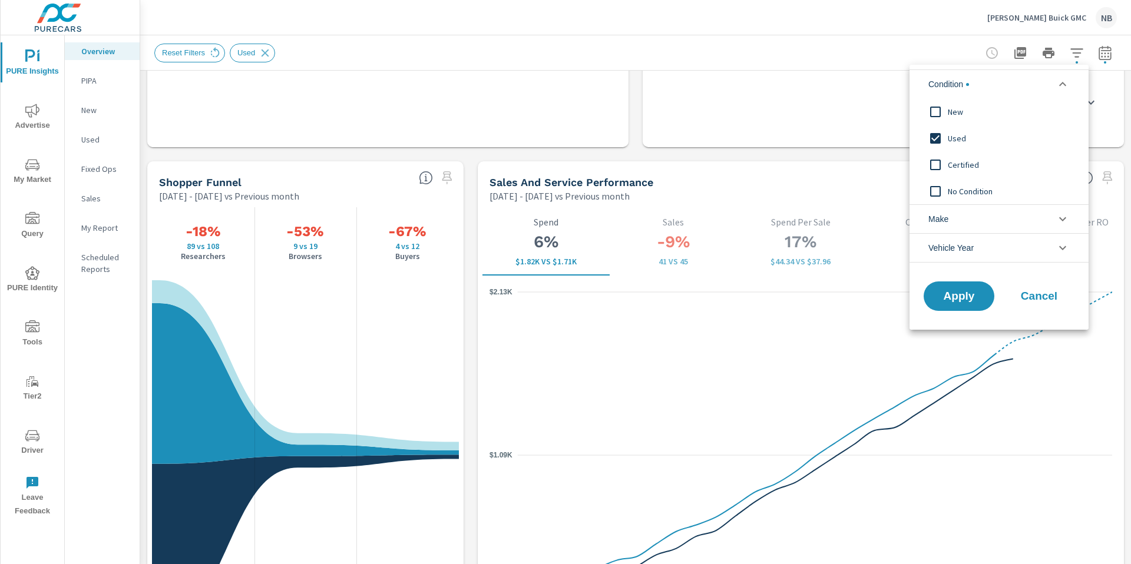
scroll to position [0, 0]
drag, startPoint x: 950, startPoint y: 111, endPoint x: 954, endPoint y: 116, distance: 6.4
click at [951, 111] on span "New" at bounding box center [1012, 112] width 129 height 14
click at [954, 140] on span "Used" at bounding box center [1012, 138] width 129 height 14
click at [958, 292] on span "Apply" at bounding box center [959, 296] width 48 height 11
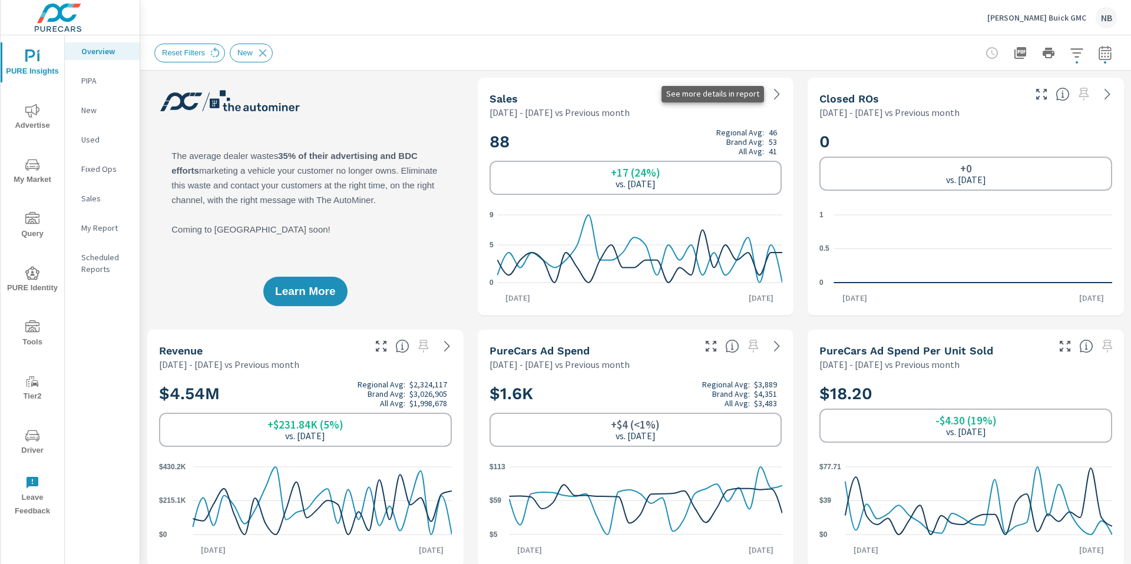
click at [784, 94] on icon at bounding box center [777, 94] width 14 height 14
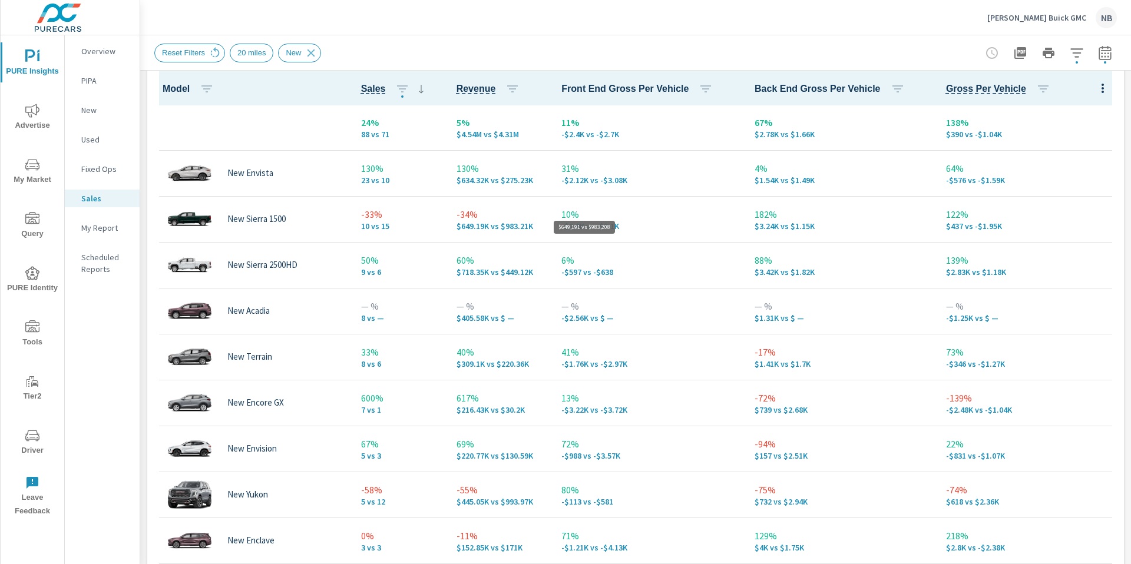
scroll to position [555, 0]
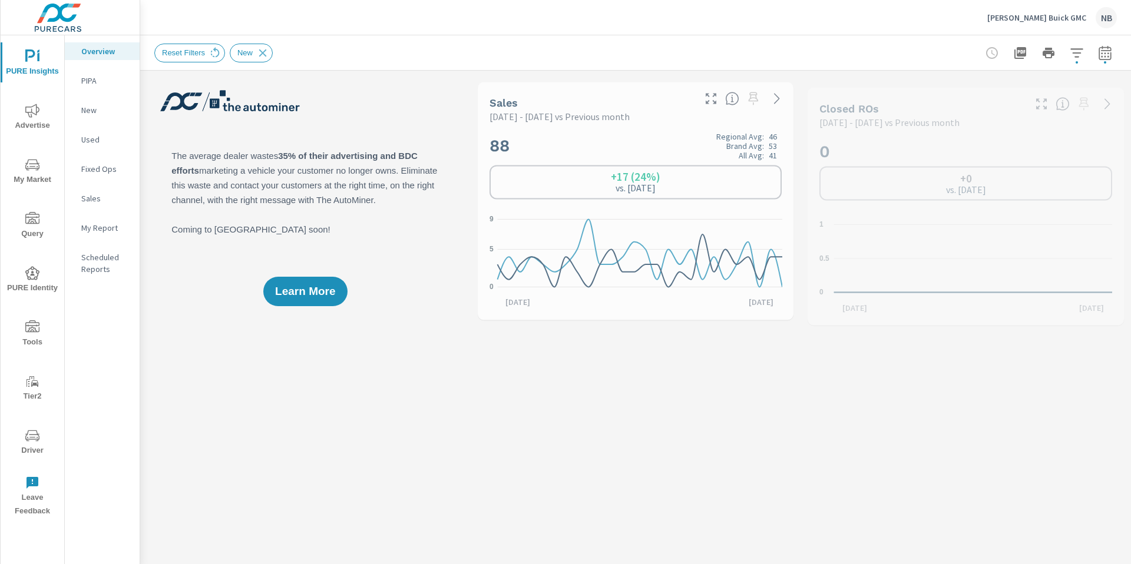
scroll to position [1, 0]
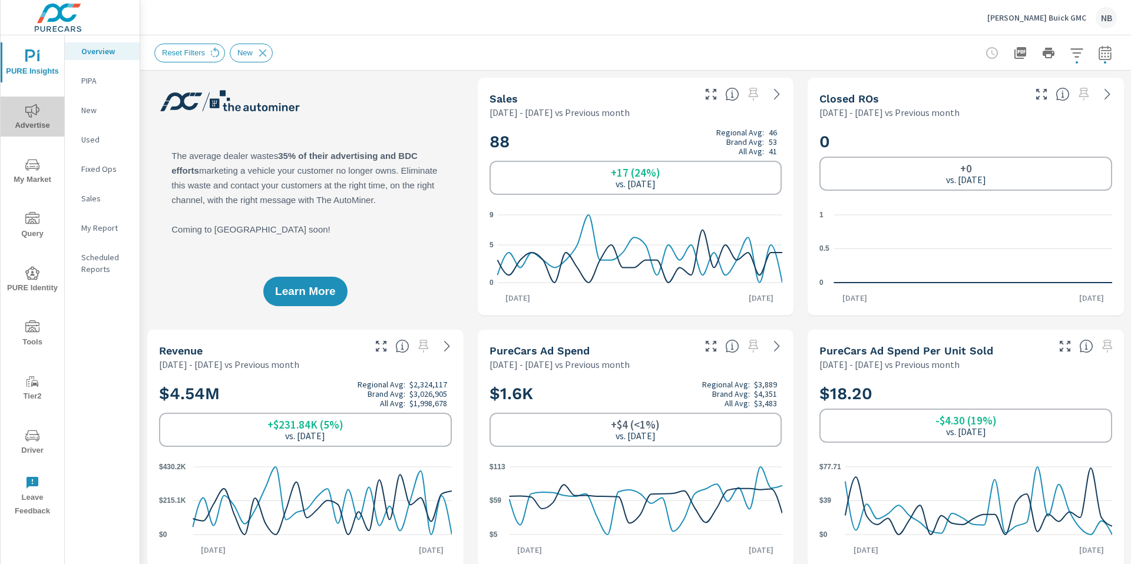
click at [41, 111] on span "Advertise" at bounding box center [32, 118] width 57 height 29
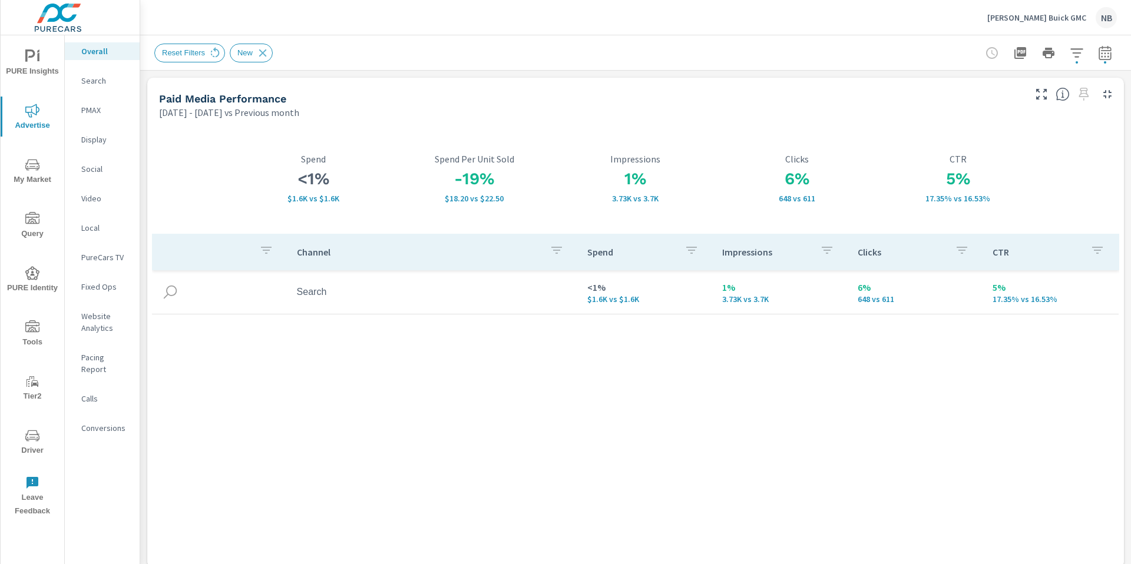
click at [31, 171] on icon "nav menu" at bounding box center [32, 165] width 14 height 14
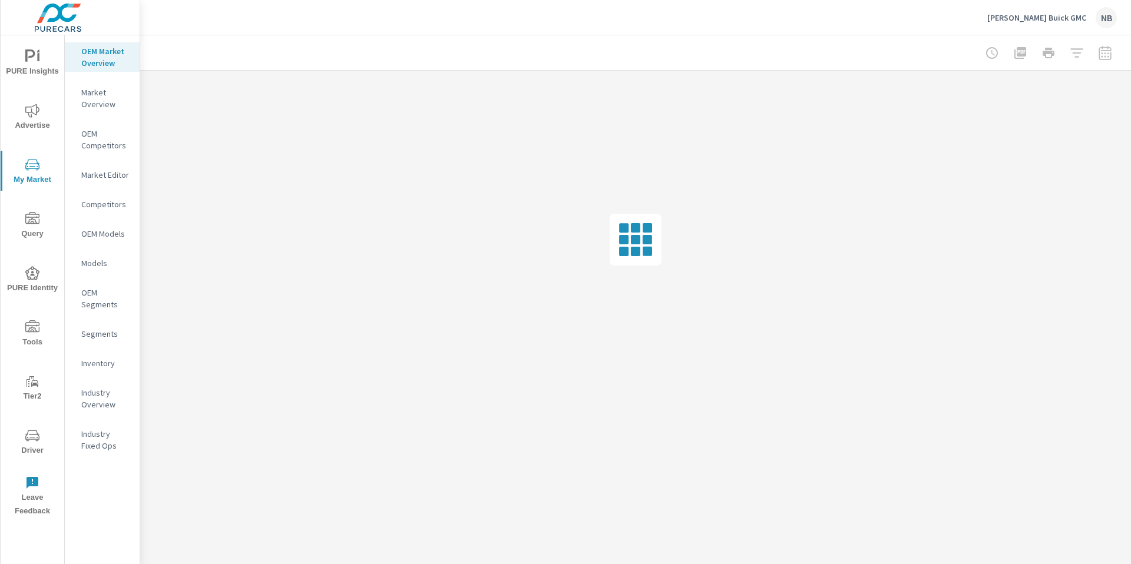
click at [91, 361] on p "Inventory" at bounding box center [105, 364] width 49 height 12
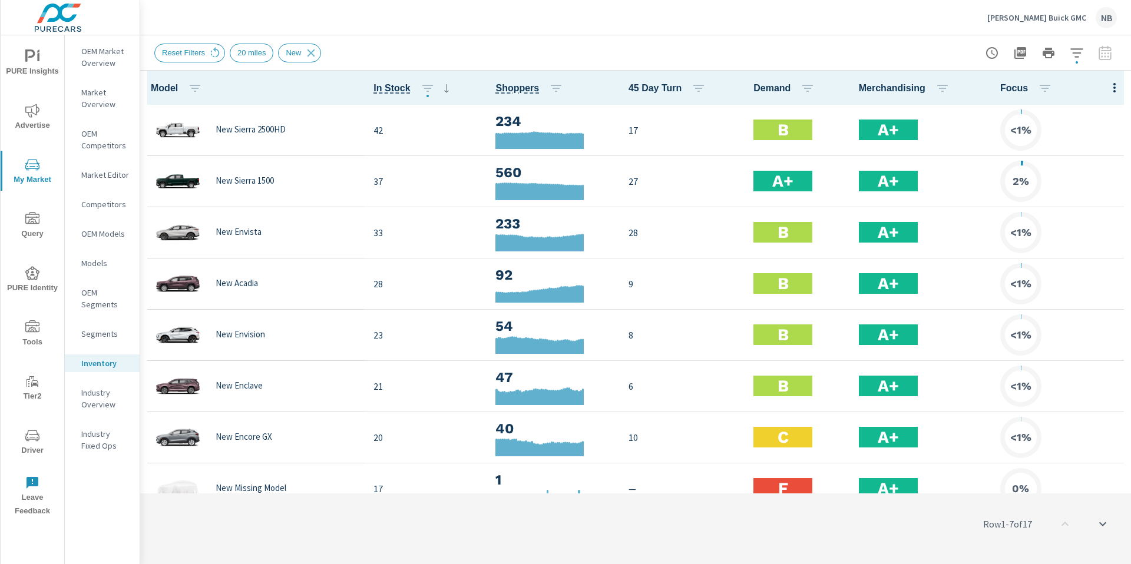
scroll to position [1, 0]
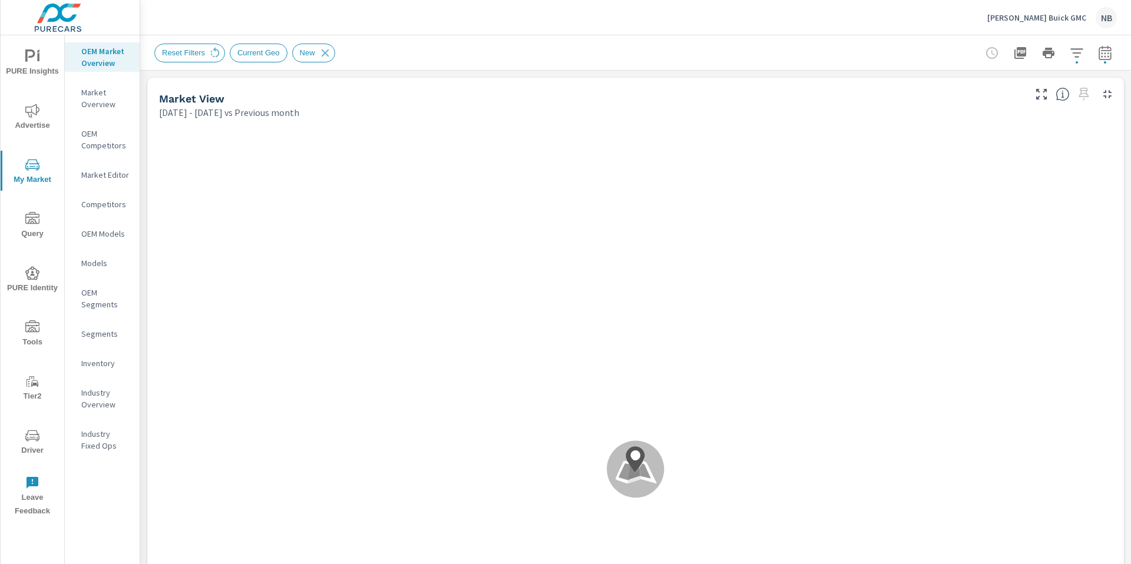
click at [21, 48] on button "PURE Insights" at bounding box center [33, 62] width 64 height 40
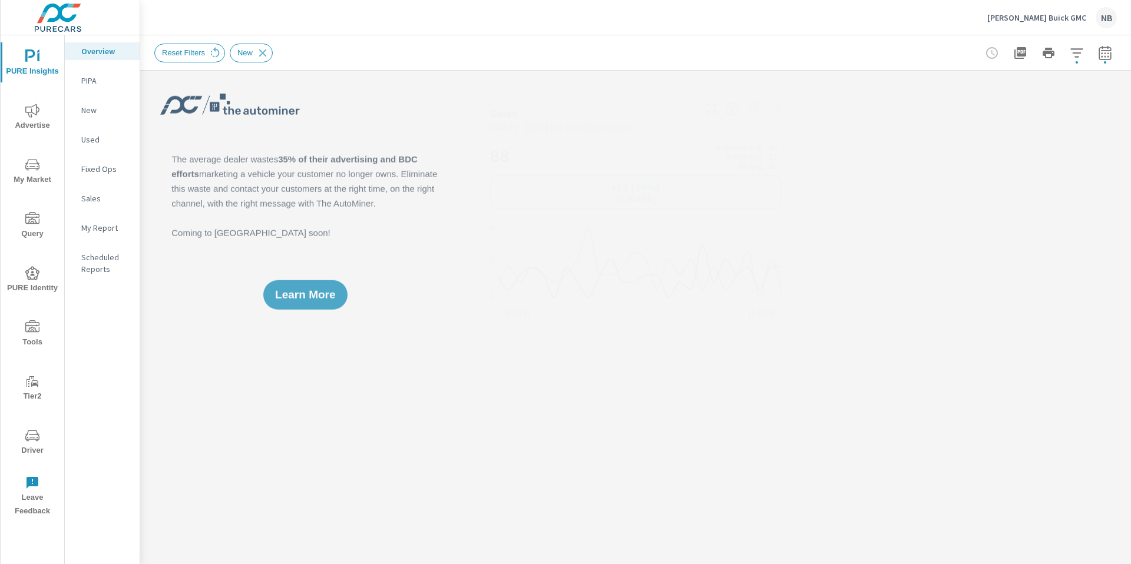
scroll to position [1, 0]
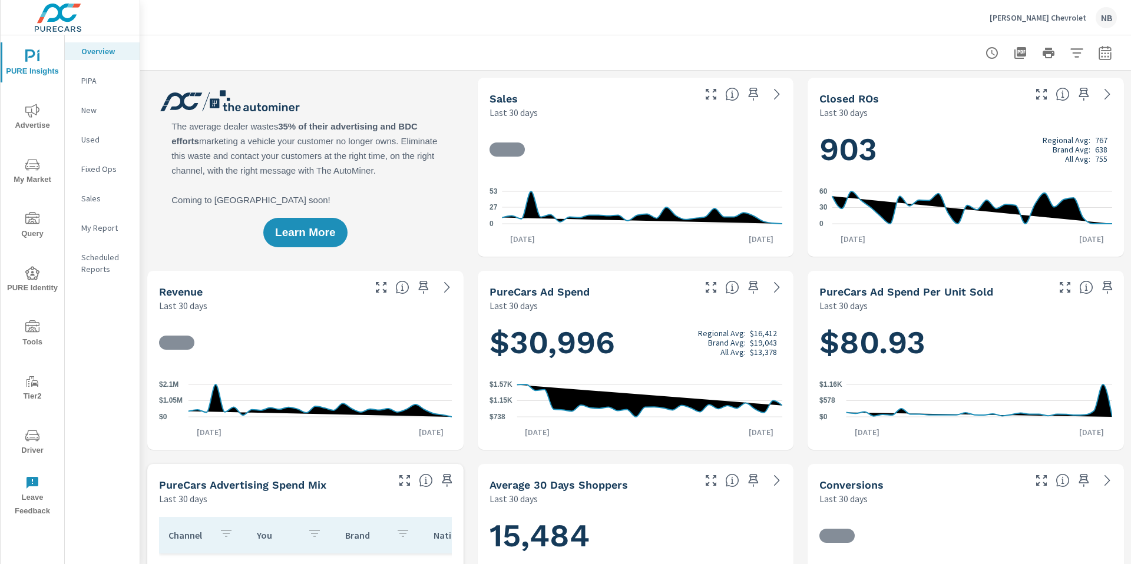
scroll to position [1, 0]
